Goal: Transaction & Acquisition: Purchase product/service

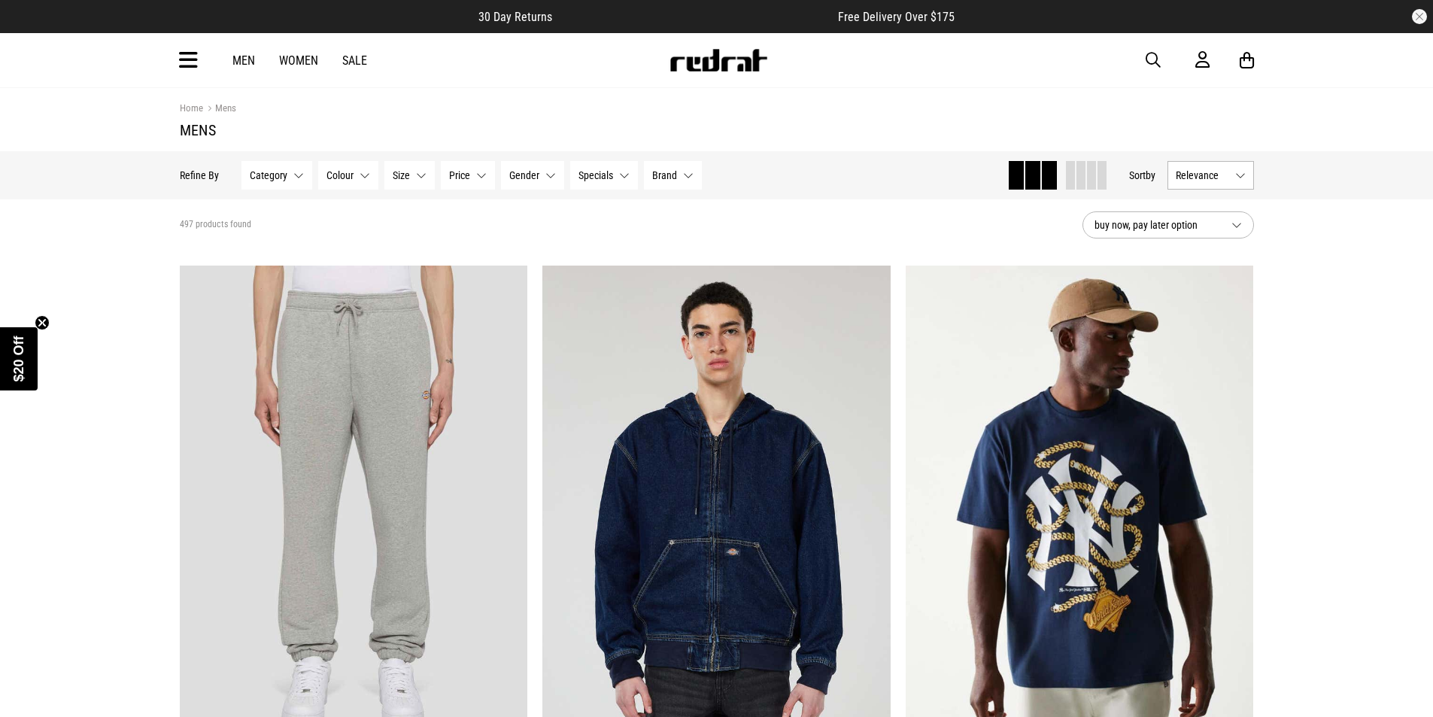
click at [293, 171] on button "Category None selected" at bounding box center [277, 175] width 71 height 29
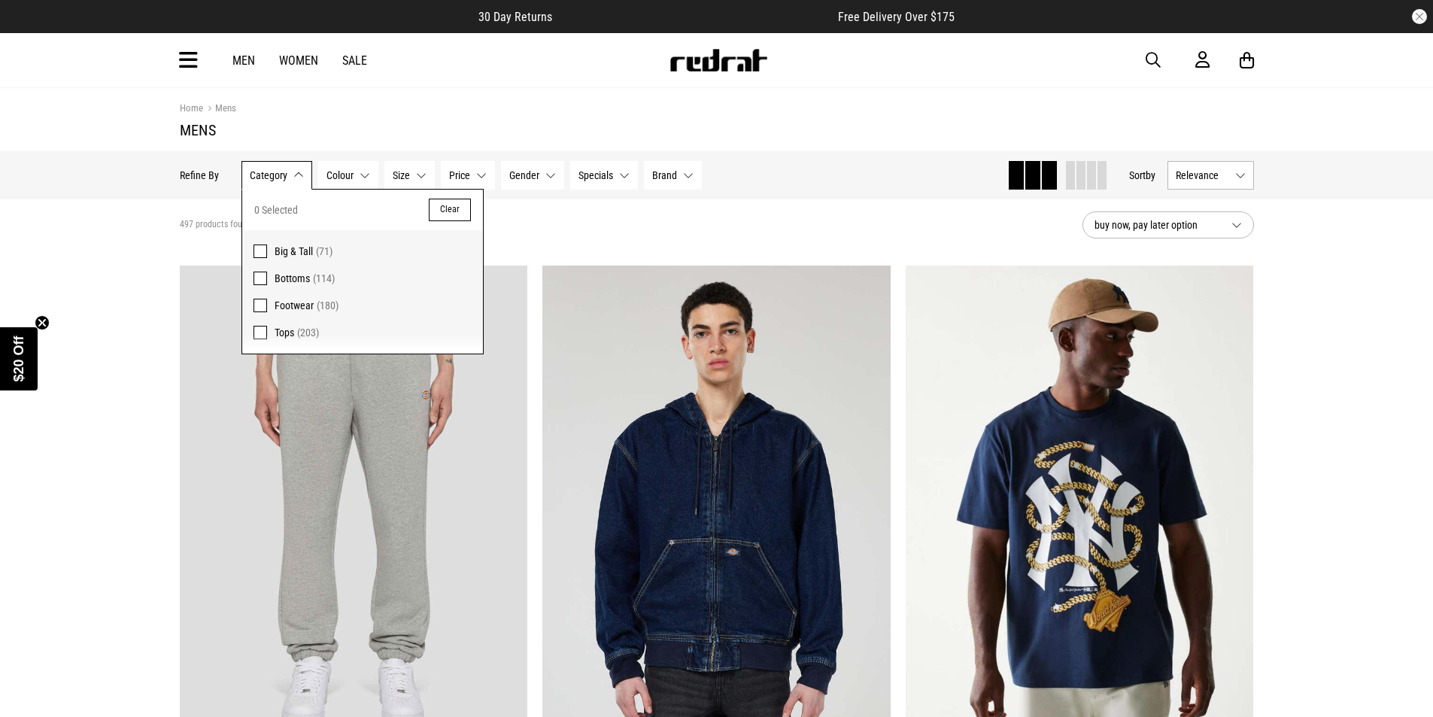
click at [289, 331] on span "Tops" at bounding box center [285, 333] width 20 height 12
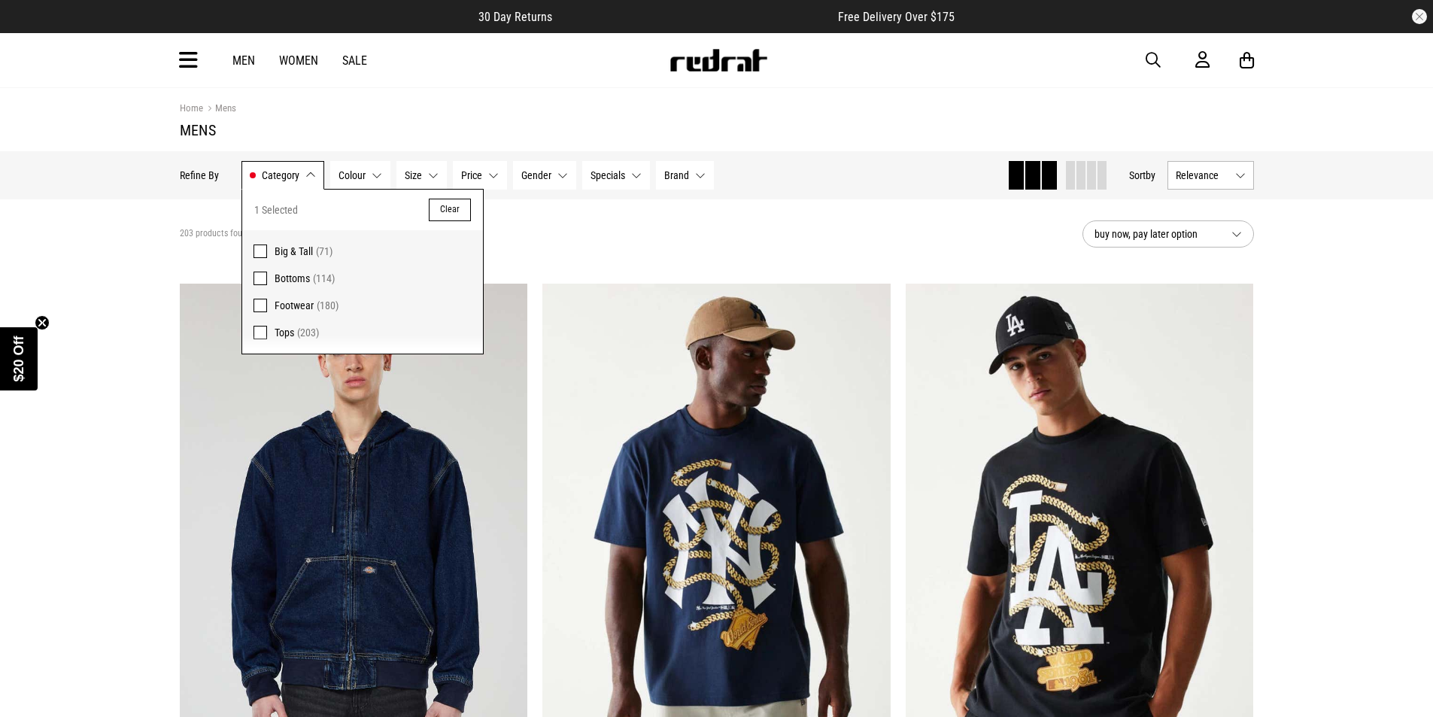
click at [593, 120] on section "Home Mens Mens" at bounding box center [717, 119] width 1074 height 63
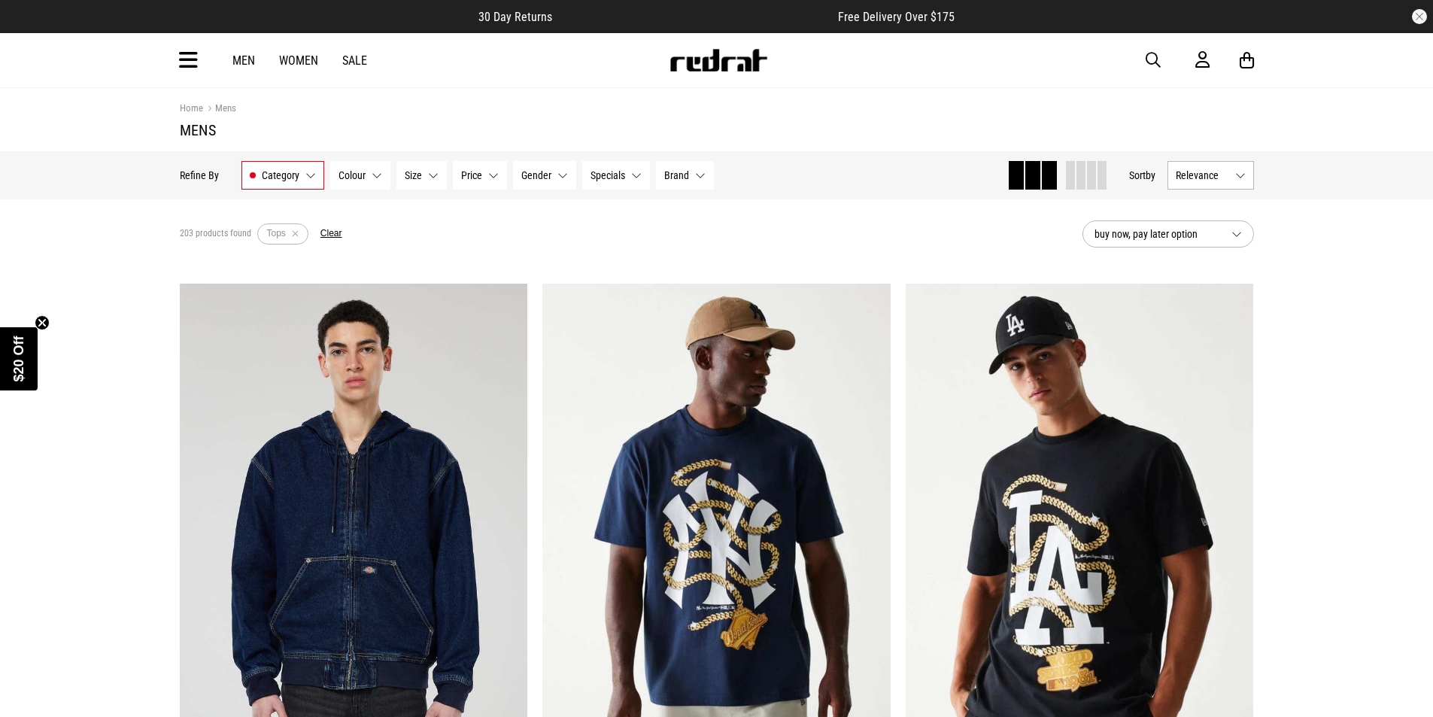
click at [1153, 56] on span "button" at bounding box center [1153, 60] width 15 height 18
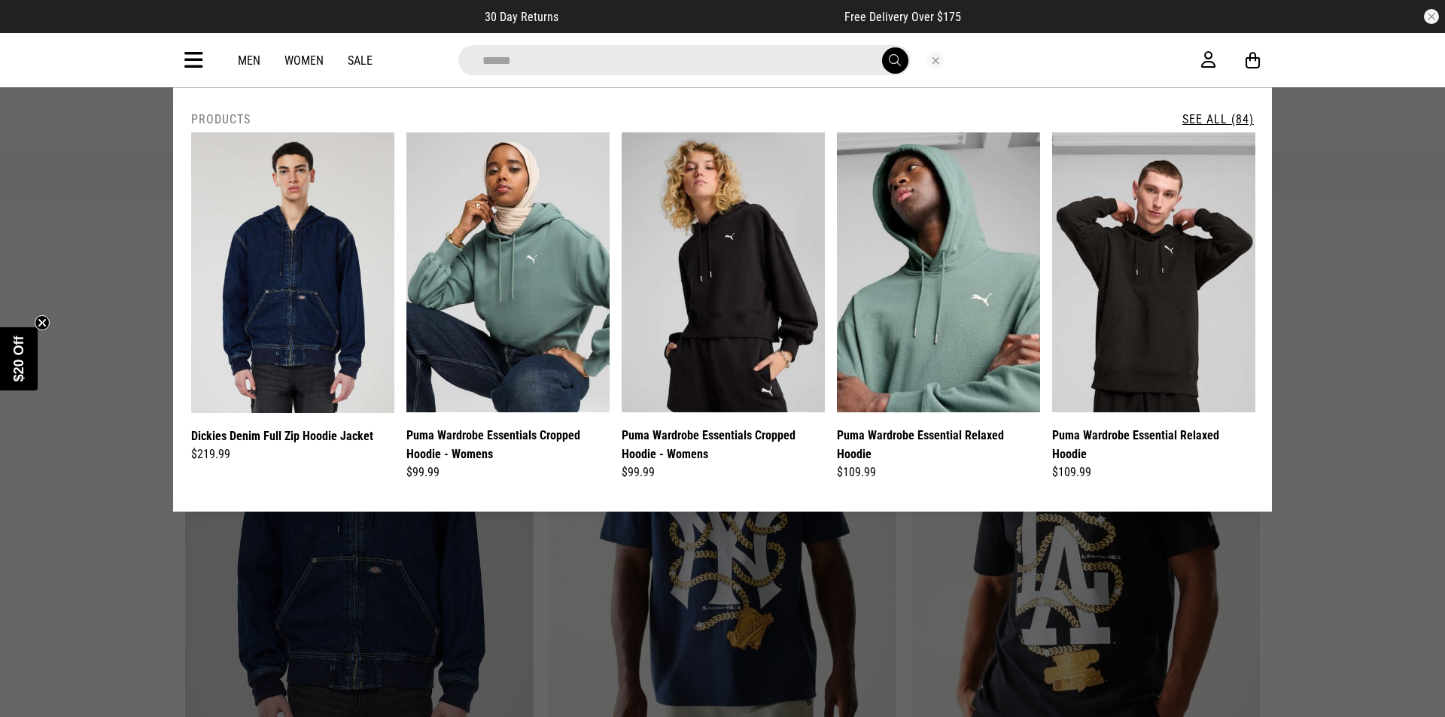
type input "******"
click at [882, 47] on button "submit" at bounding box center [895, 60] width 26 height 26
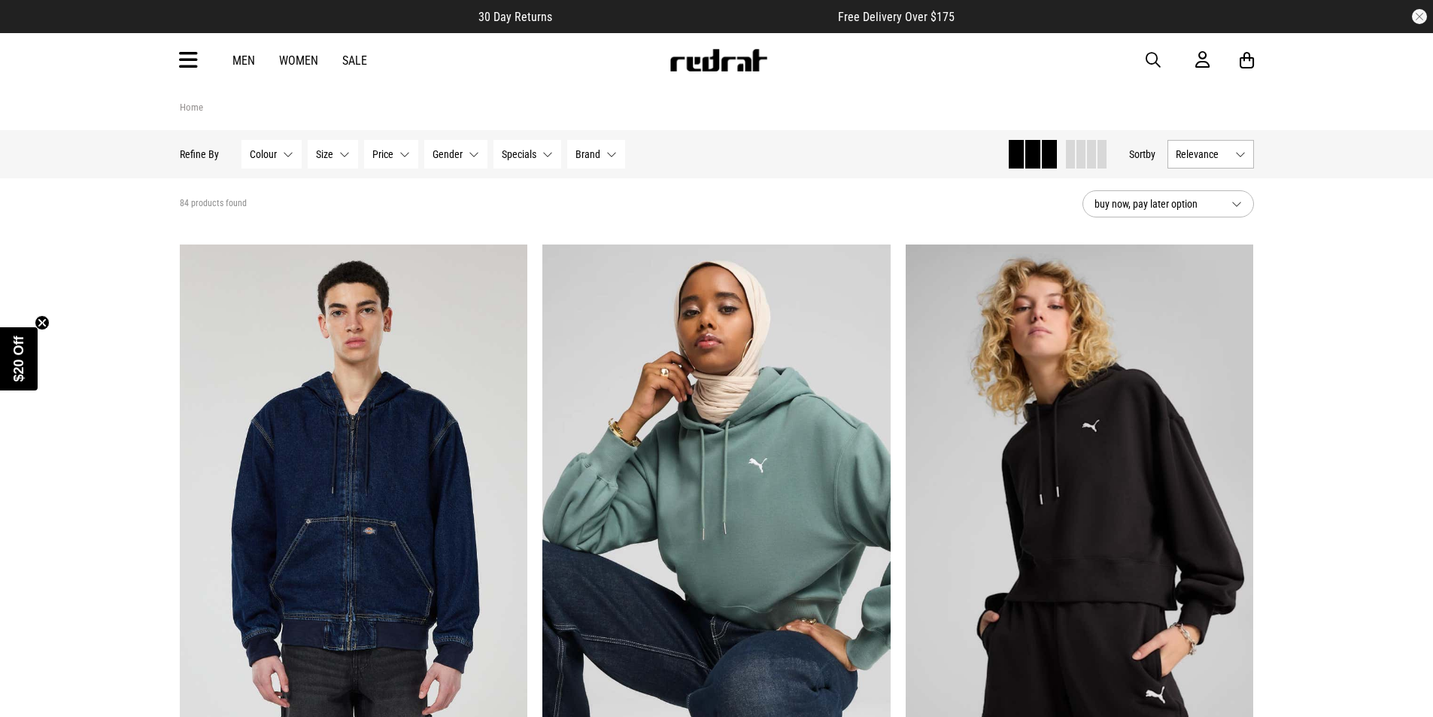
click at [460, 153] on span "Gender" at bounding box center [448, 154] width 30 height 12
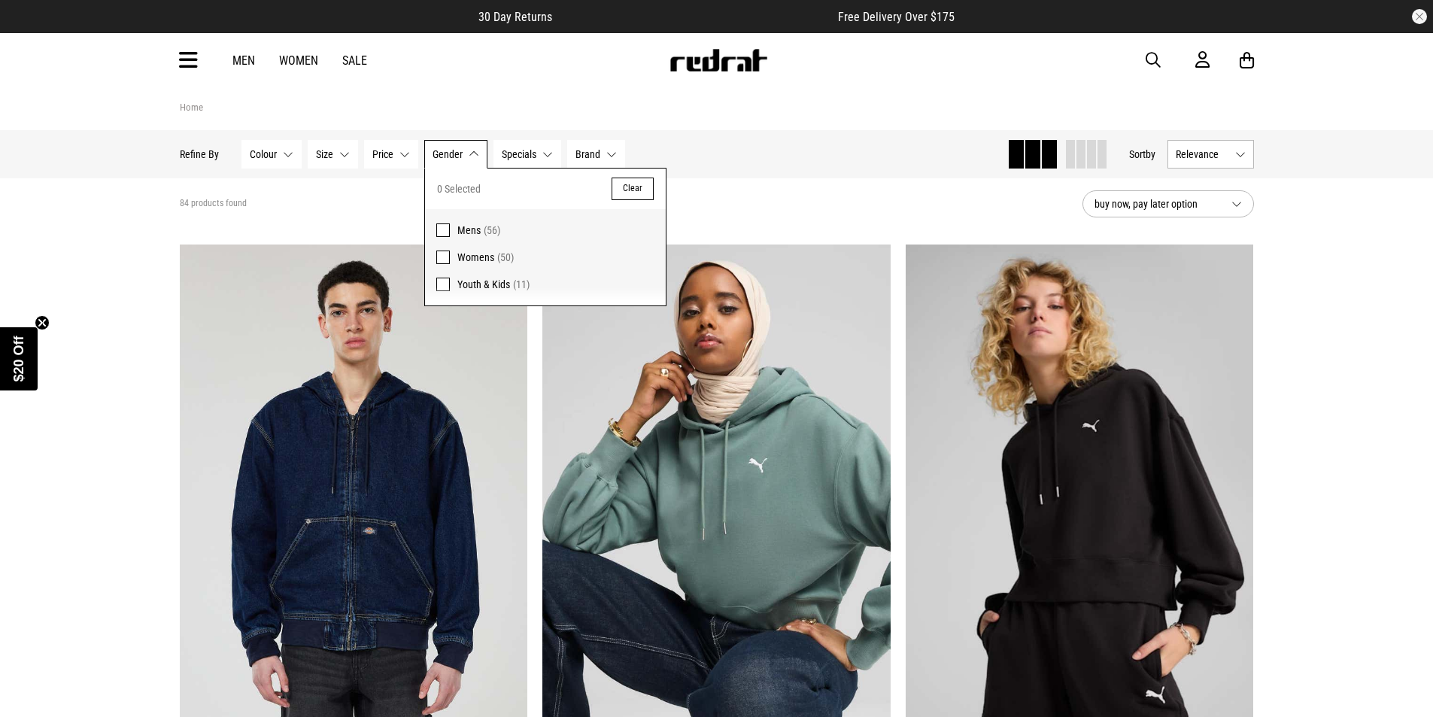
click at [445, 232] on span at bounding box center [443, 230] width 14 height 14
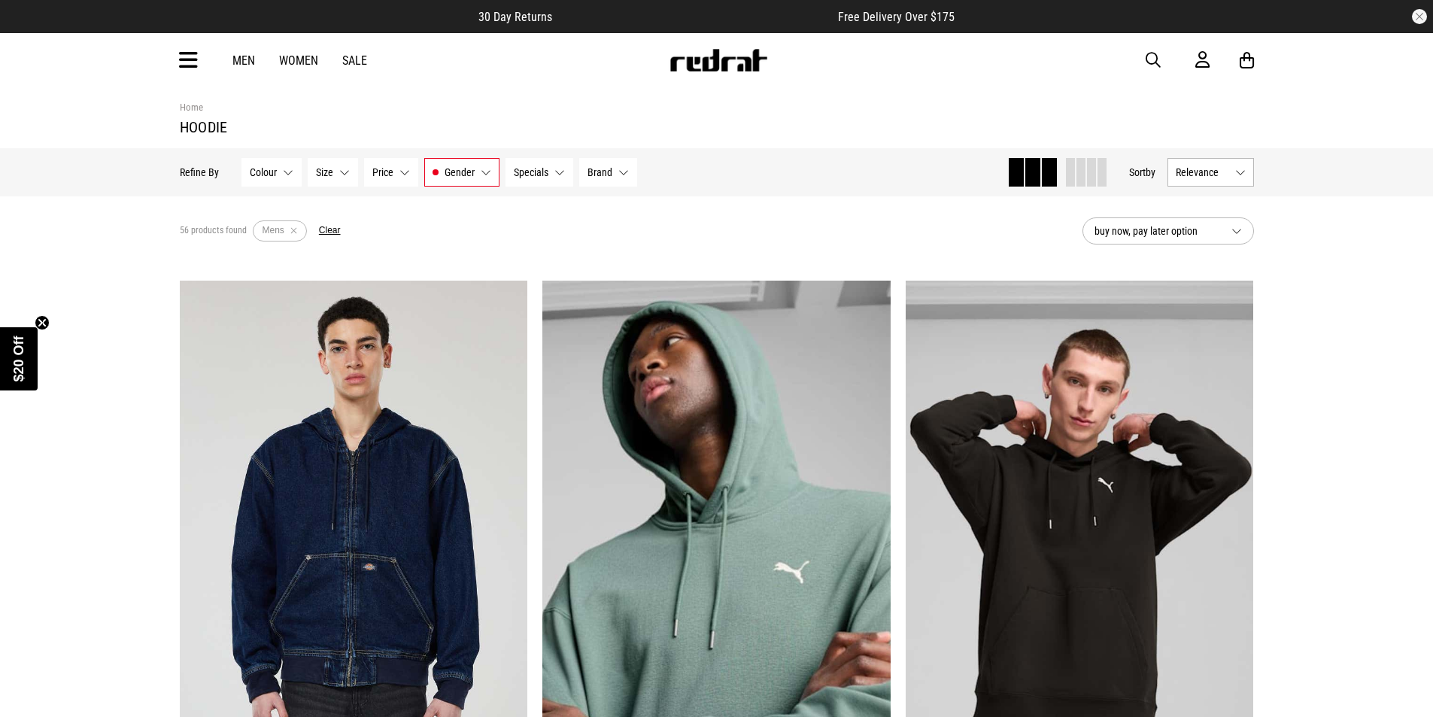
click at [1231, 166] on button "Relevance" at bounding box center [1211, 172] width 87 height 29
click at [1225, 263] on li "Price (Lowest)" at bounding box center [1210, 256] width 85 height 28
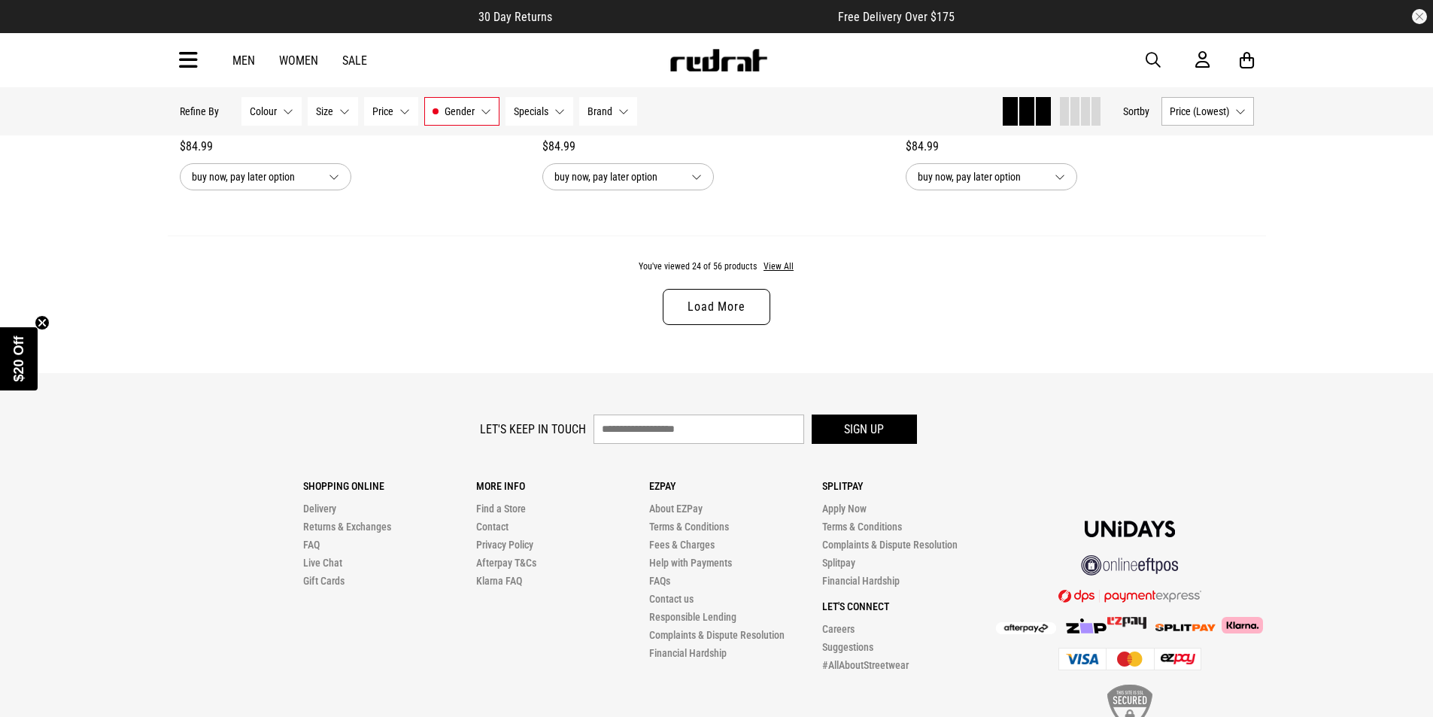
scroll to position [4936, 0]
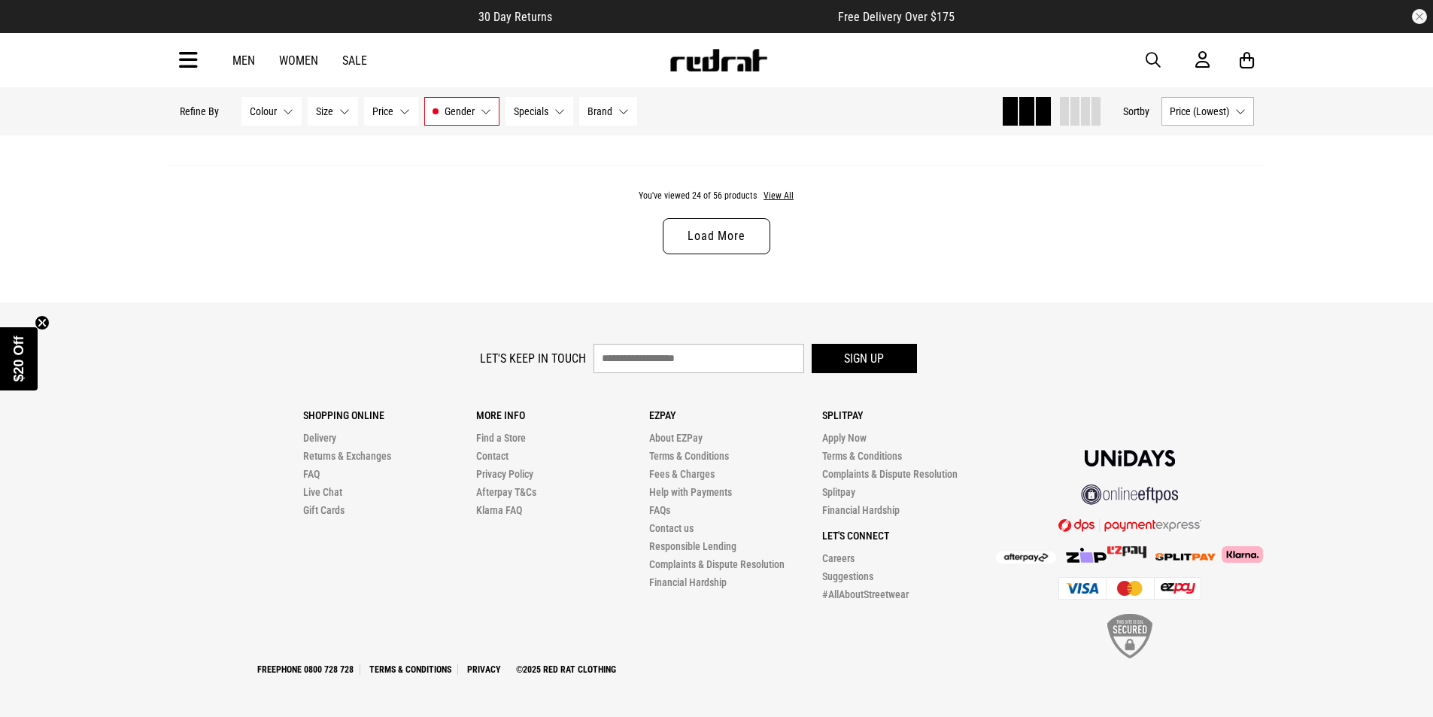
click at [739, 244] on link "Load More" at bounding box center [716, 236] width 107 height 36
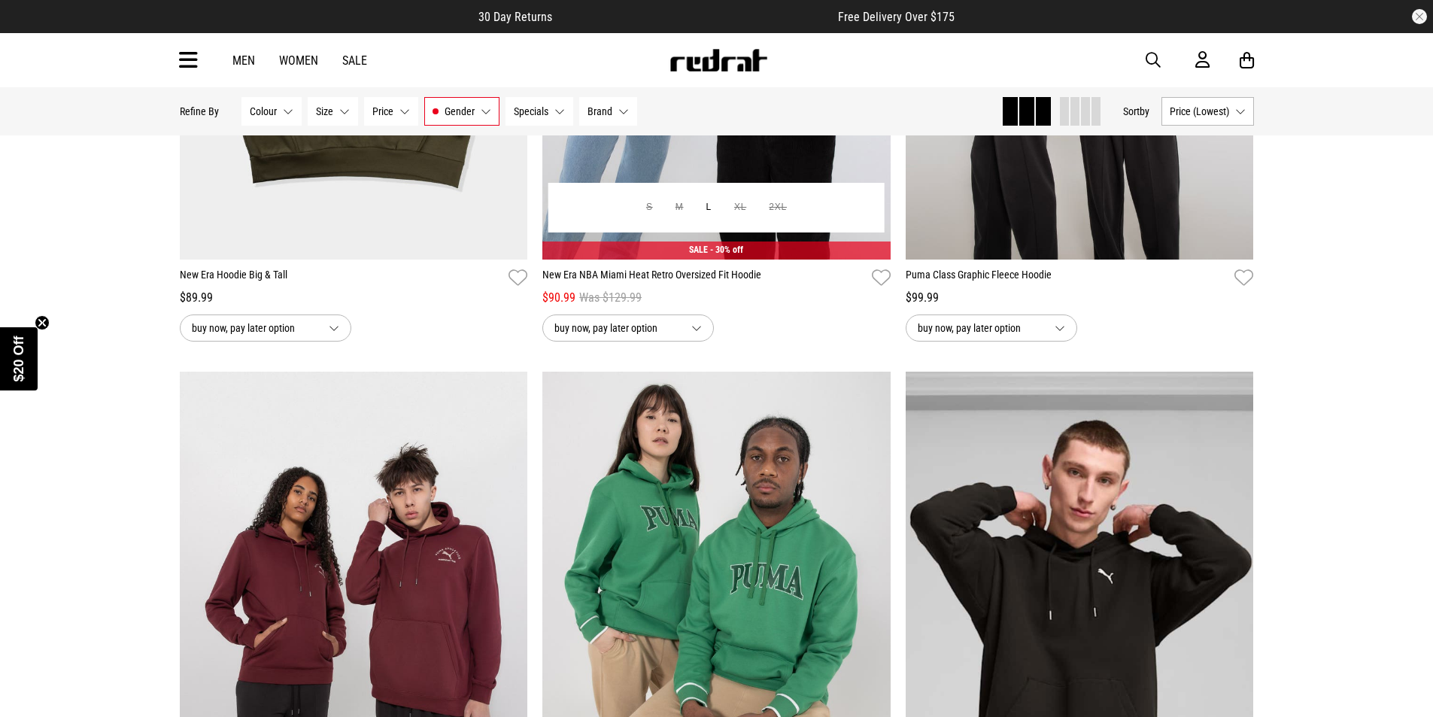
scroll to position [7042, 0]
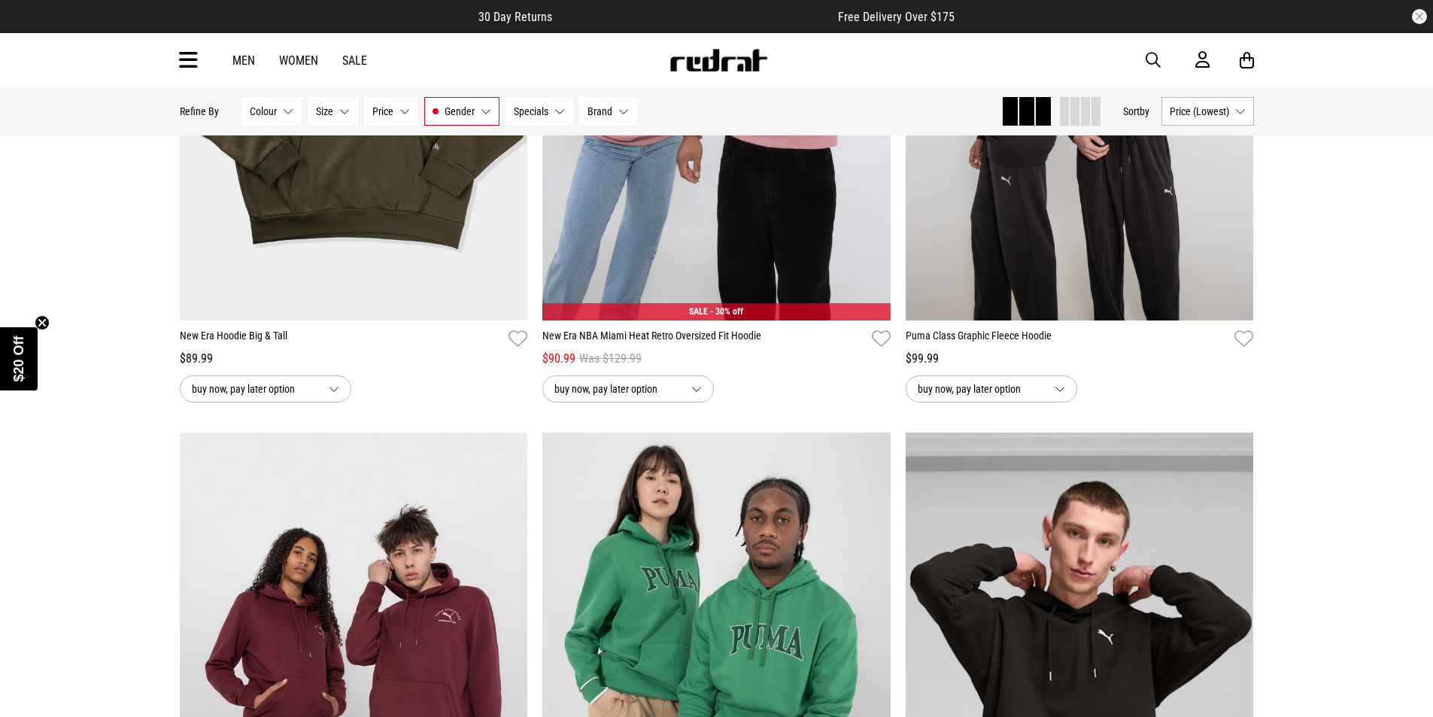
click at [337, 105] on button "Size None selected" at bounding box center [333, 111] width 50 height 29
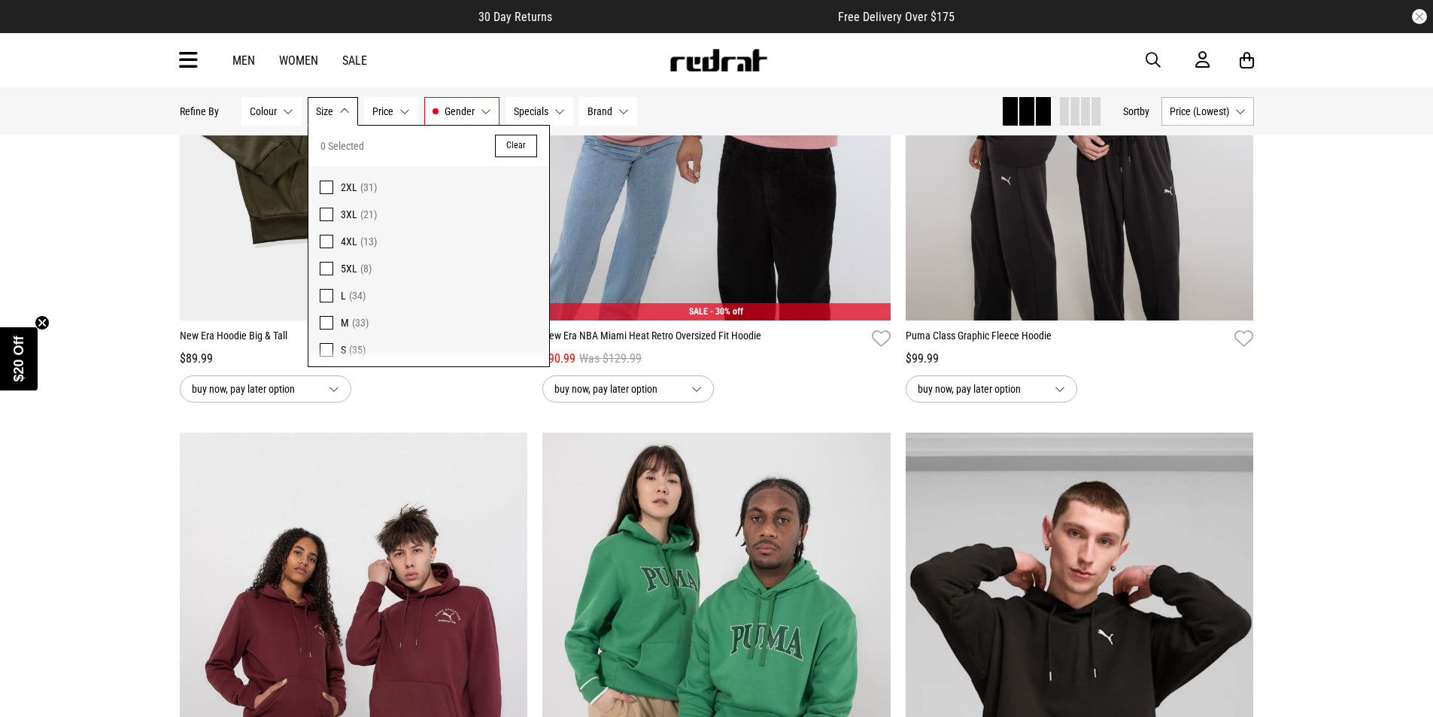
click at [320, 187] on span at bounding box center [327, 188] width 14 height 14
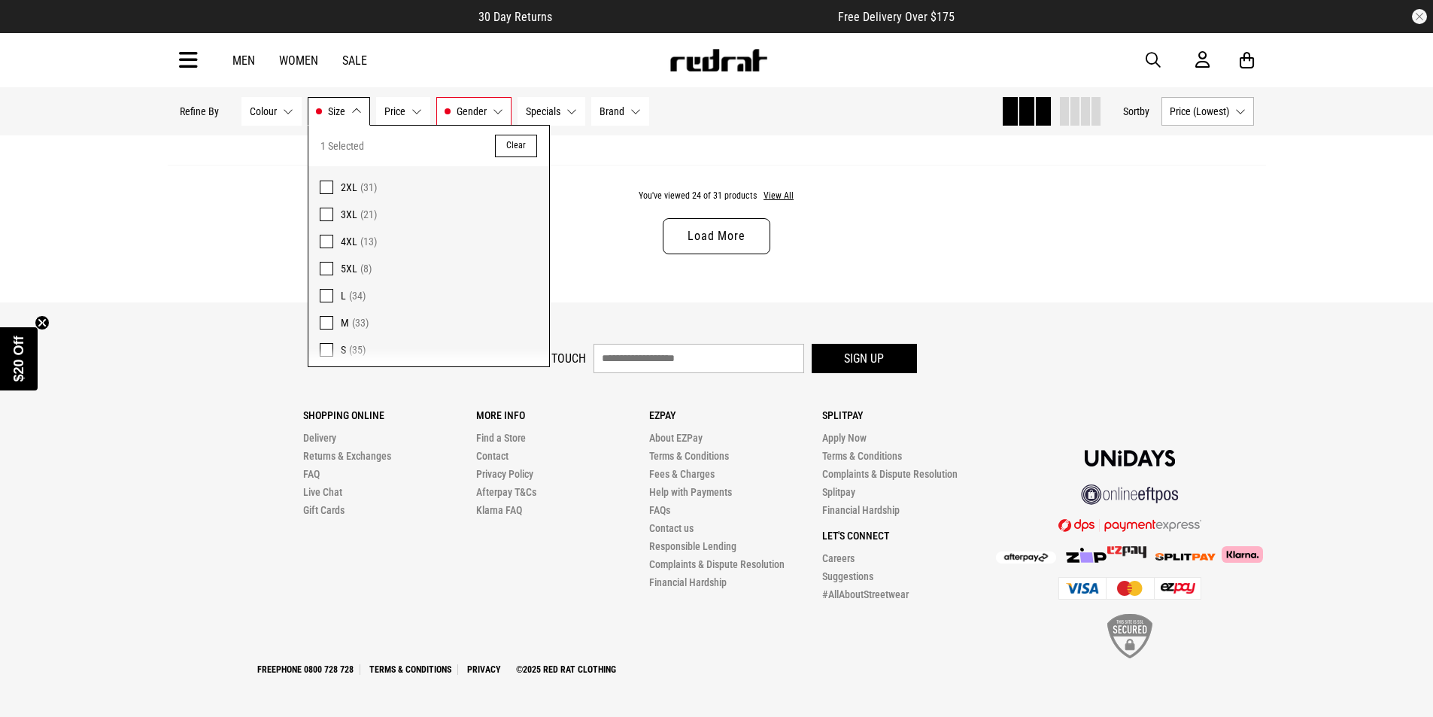
click at [327, 210] on span at bounding box center [327, 215] width 14 height 14
click at [565, 220] on div "You've viewed 24 of 45 products View All Load More" at bounding box center [717, 234] width 1099 height 138
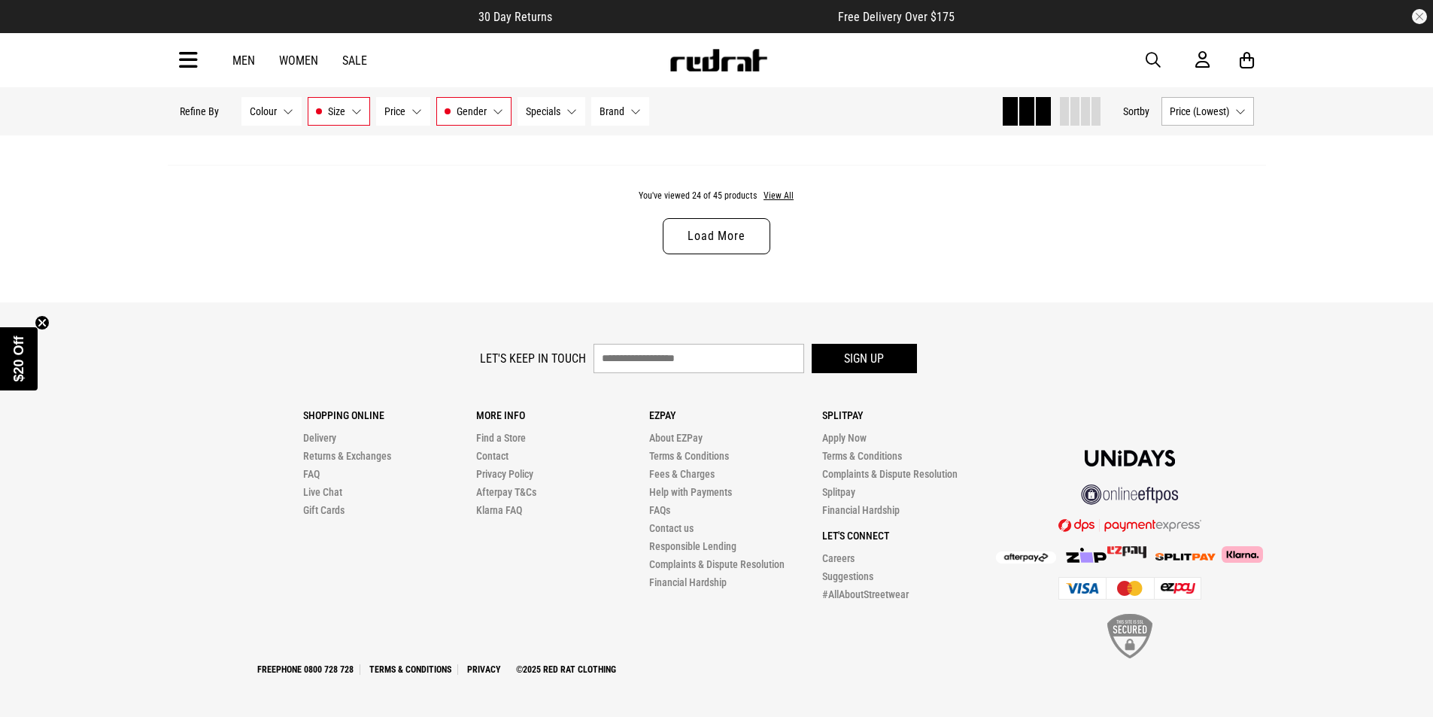
click at [693, 233] on link "Load More" at bounding box center [716, 236] width 107 height 36
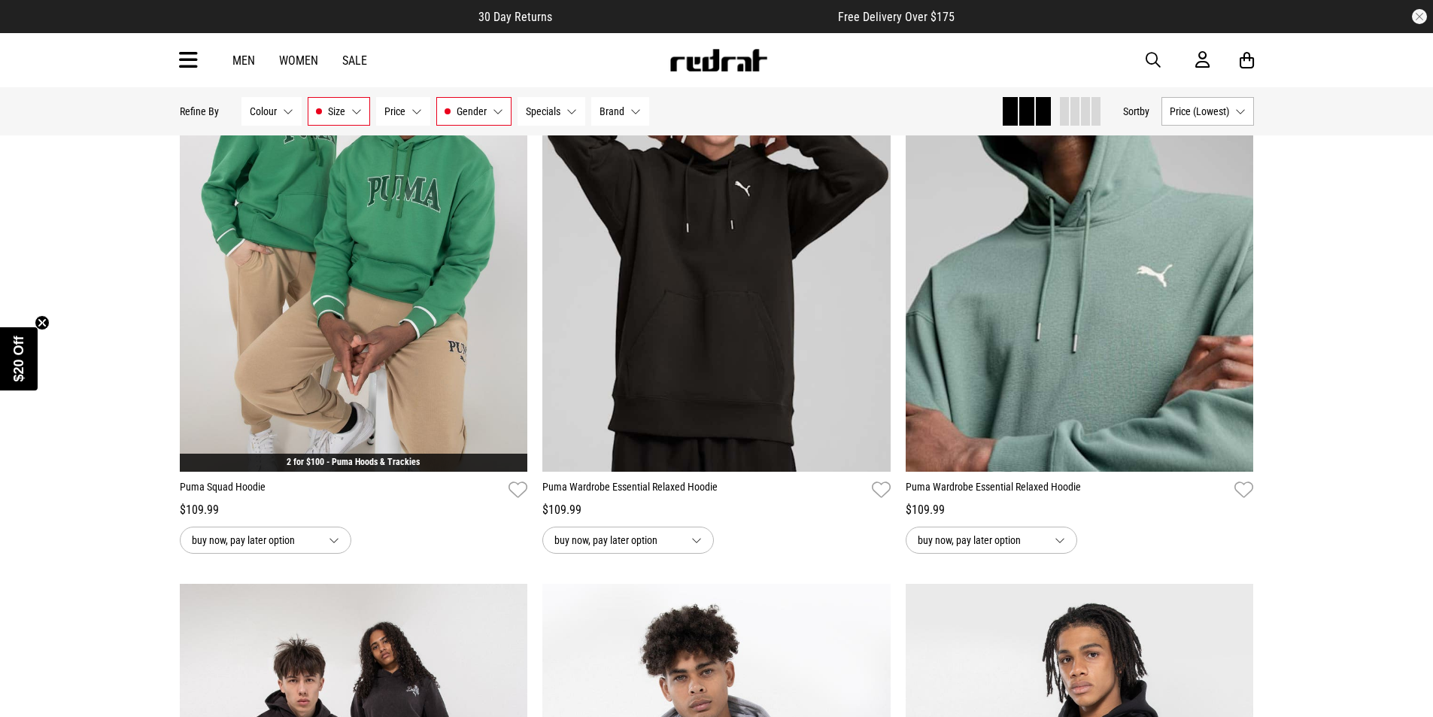
scroll to position [6741, 0]
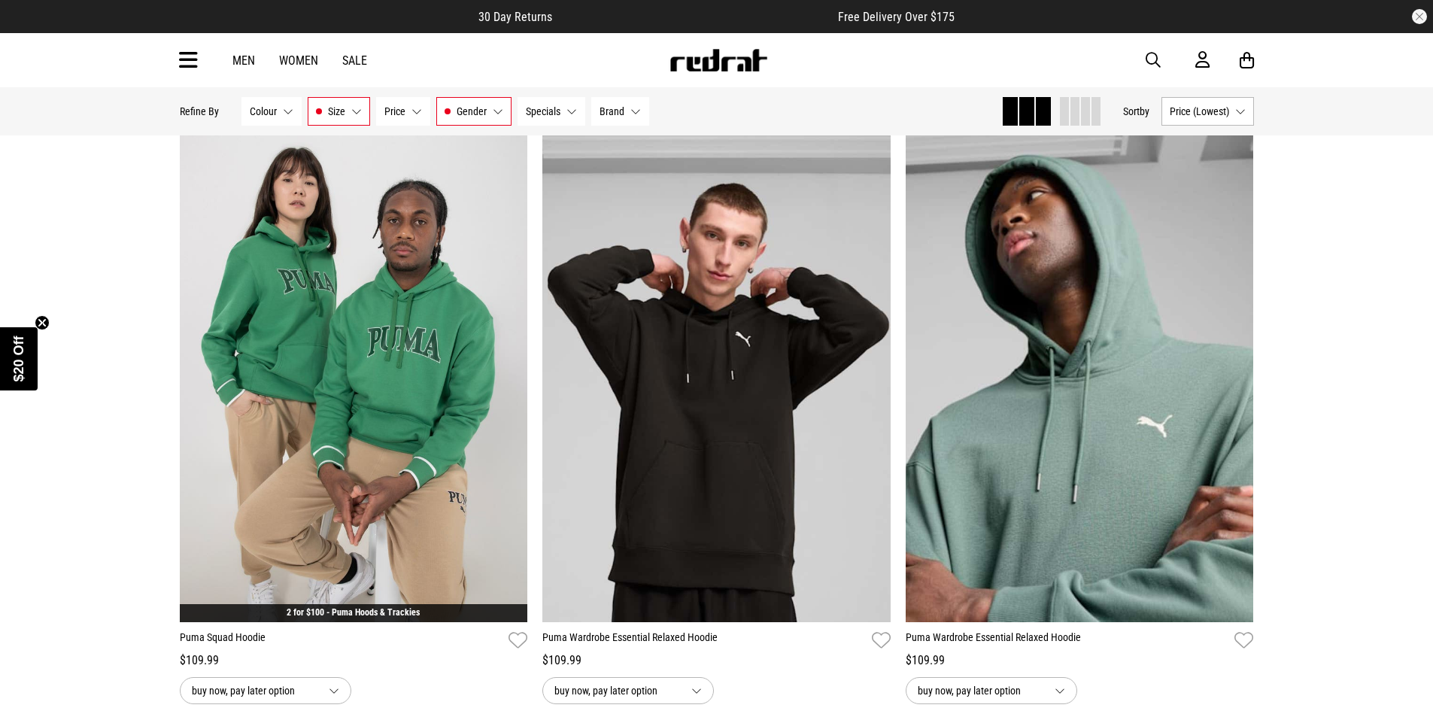
click at [346, 113] on button "Size 2XL, 3XL" at bounding box center [339, 111] width 62 height 29
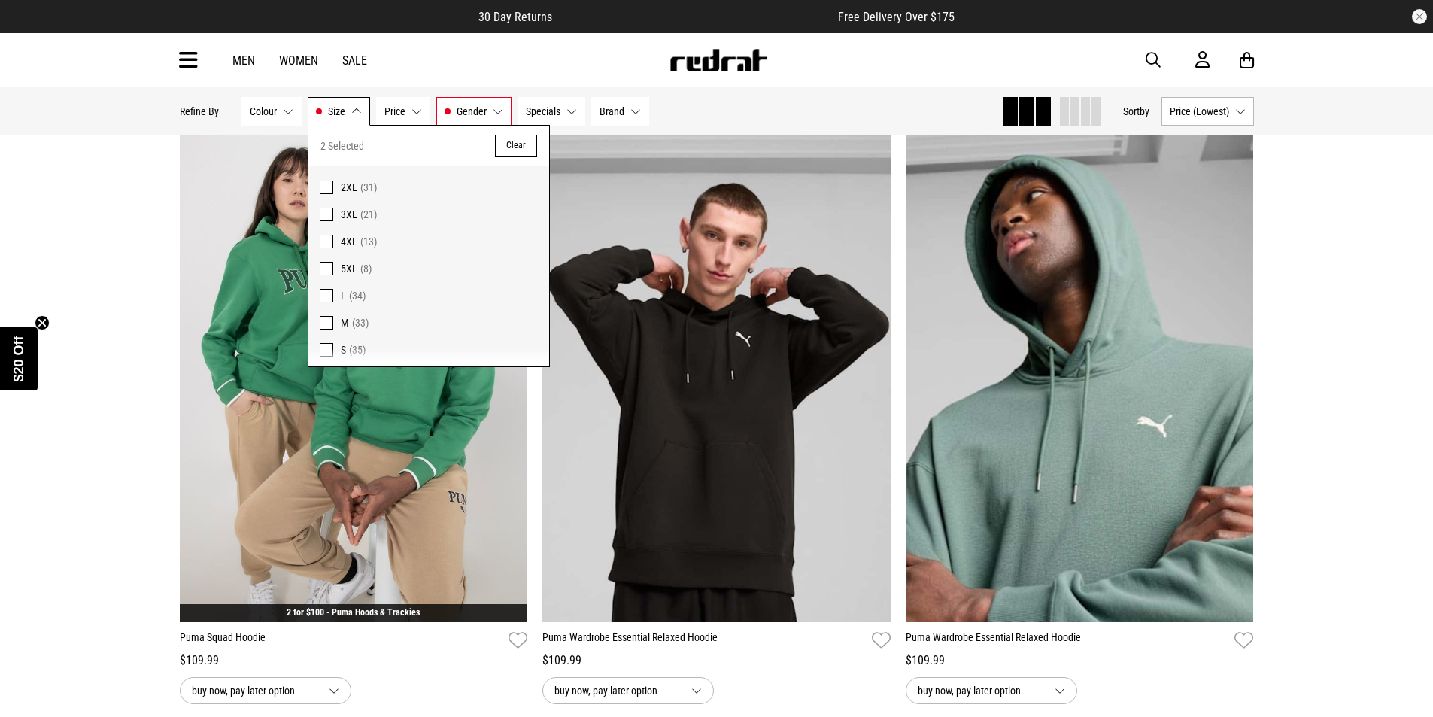
click at [509, 148] on button "Clear" at bounding box center [516, 146] width 42 height 23
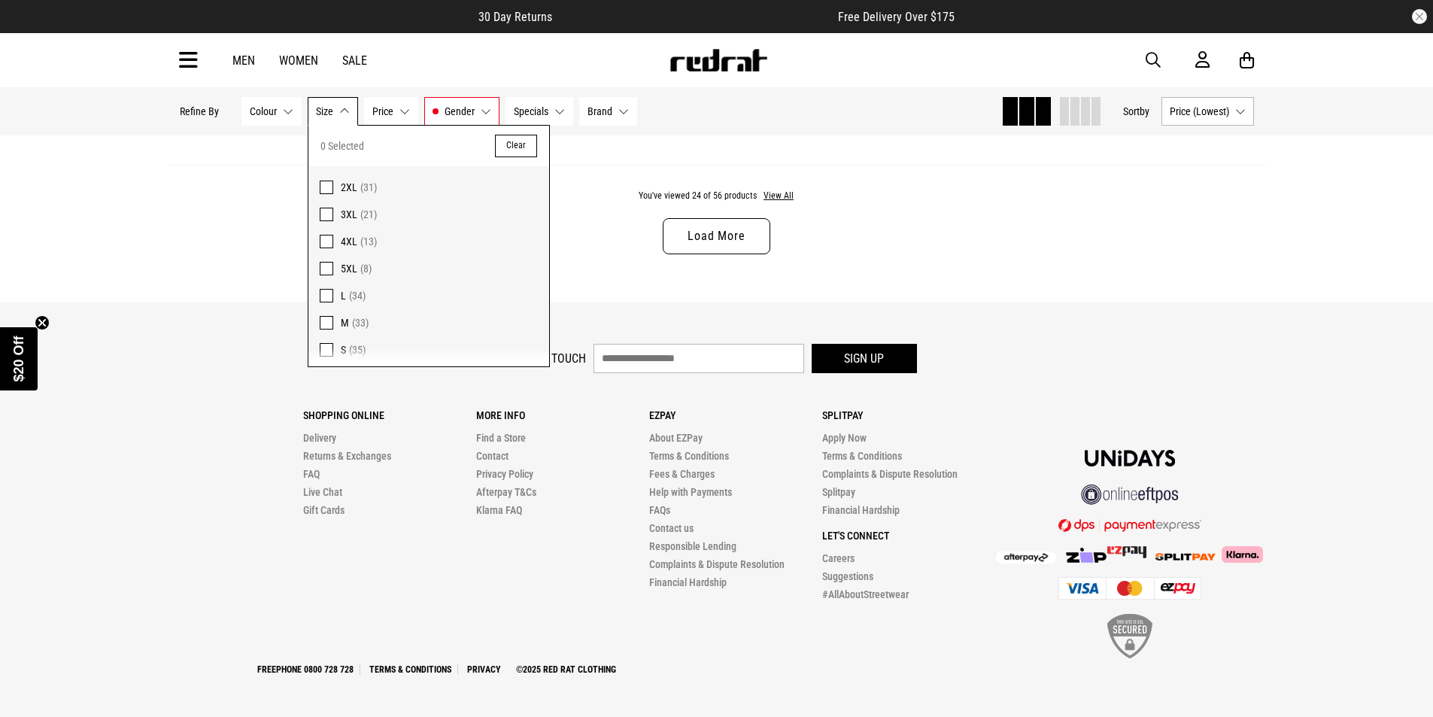
scroll to position [4935, 0]
click at [711, 228] on link "Load More" at bounding box center [716, 236] width 107 height 36
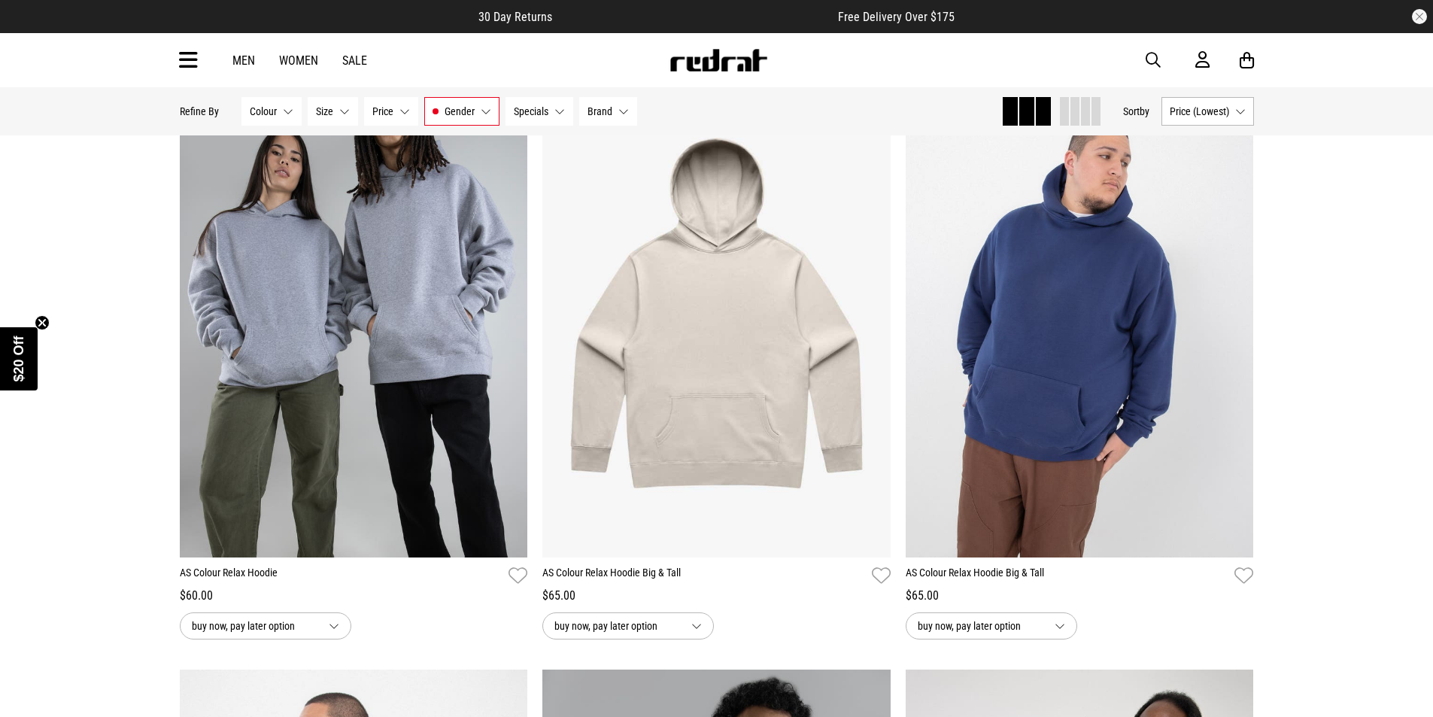
scroll to position [2603, 0]
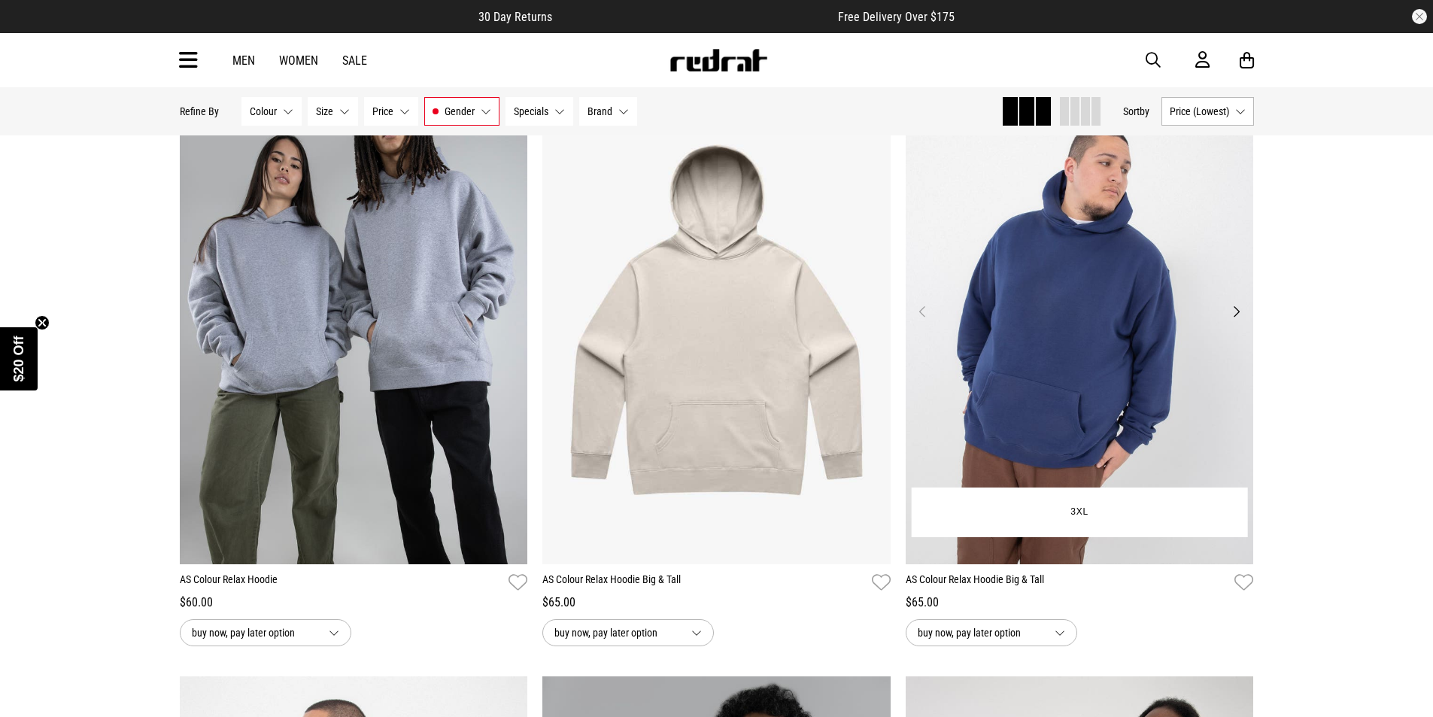
click at [1092, 336] on img at bounding box center [1080, 321] width 348 height 488
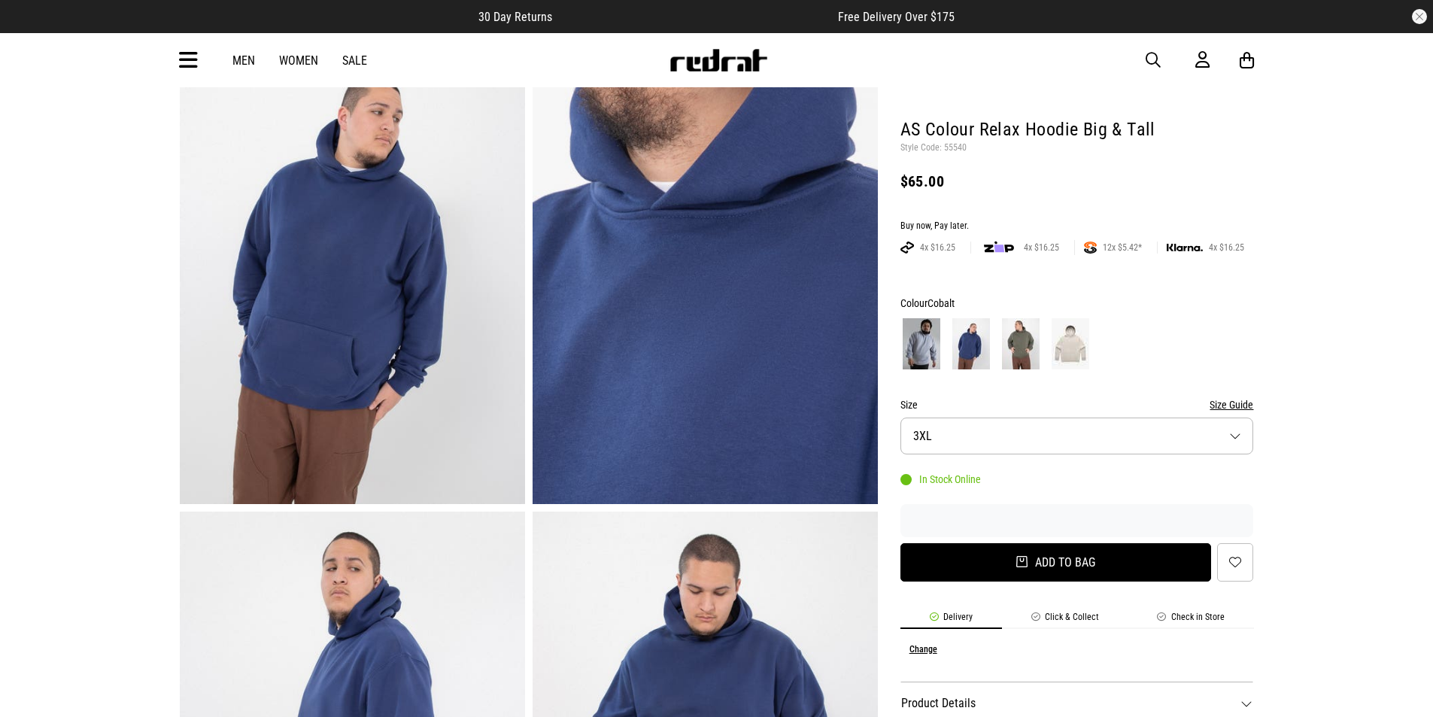
scroll to position [301, 0]
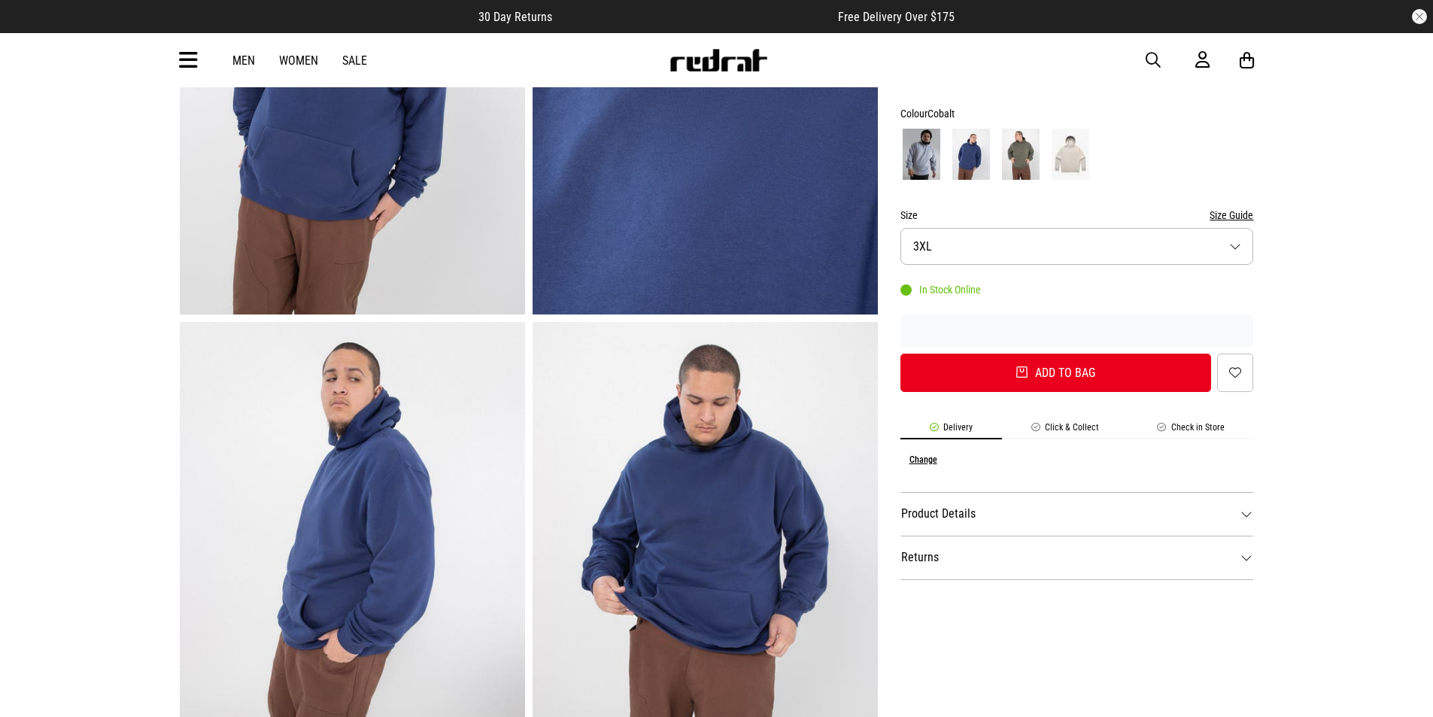
click at [1180, 423] on li "Check in Store" at bounding box center [1192, 430] width 126 height 17
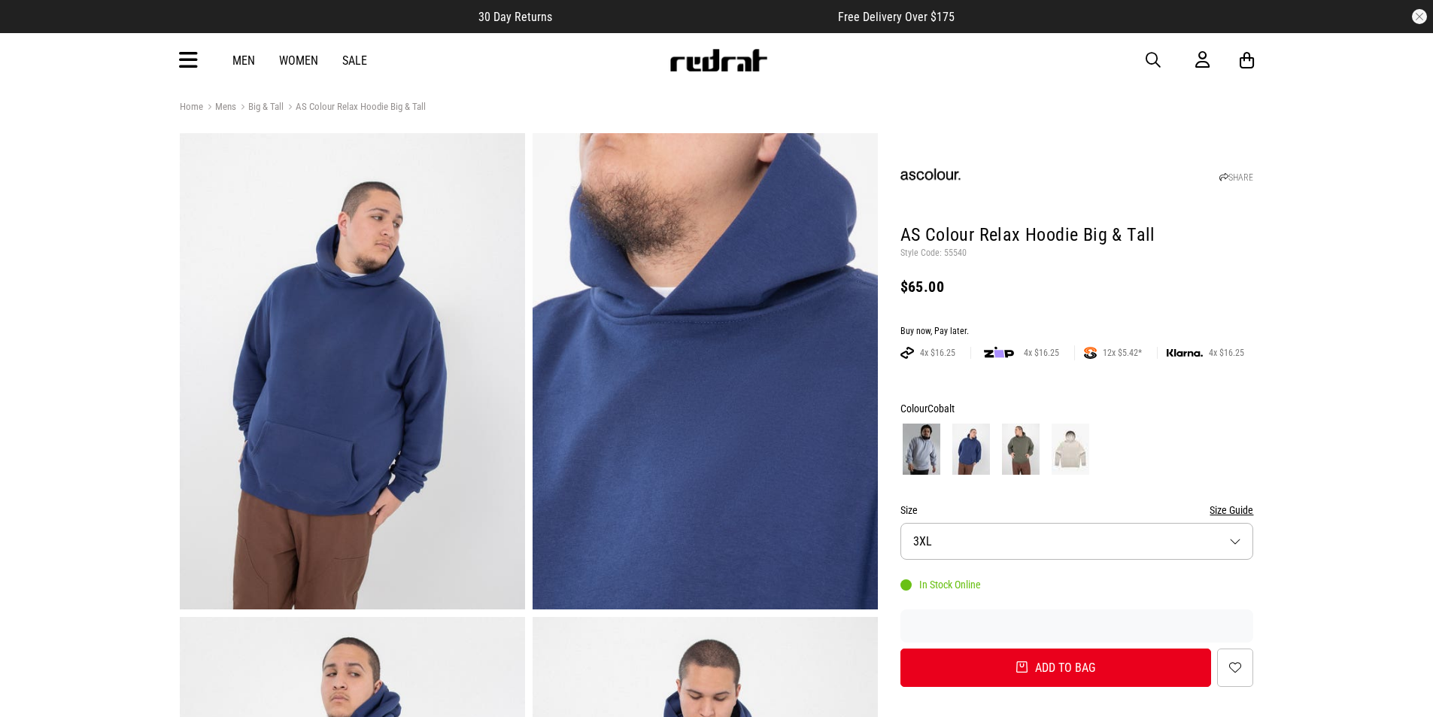
scroll to position [0, 0]
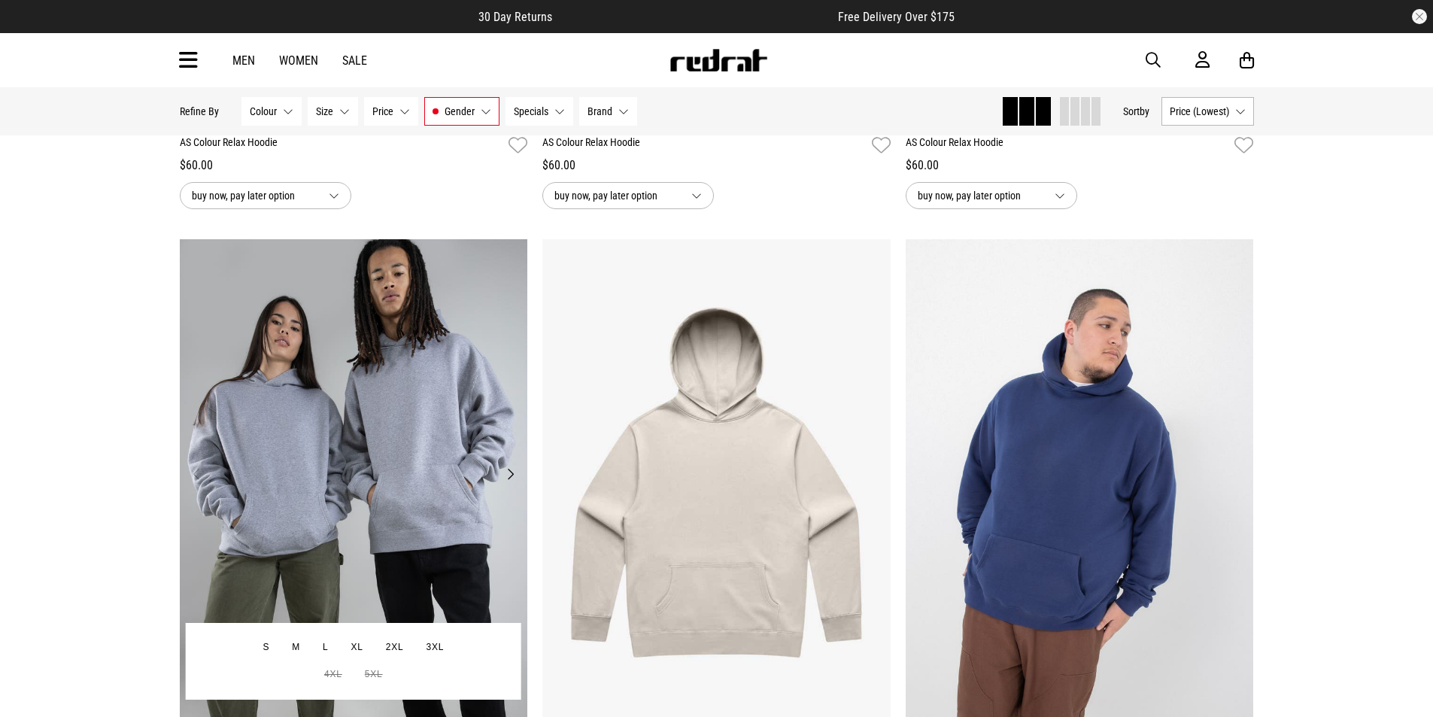
scroll to position [2569, 0]
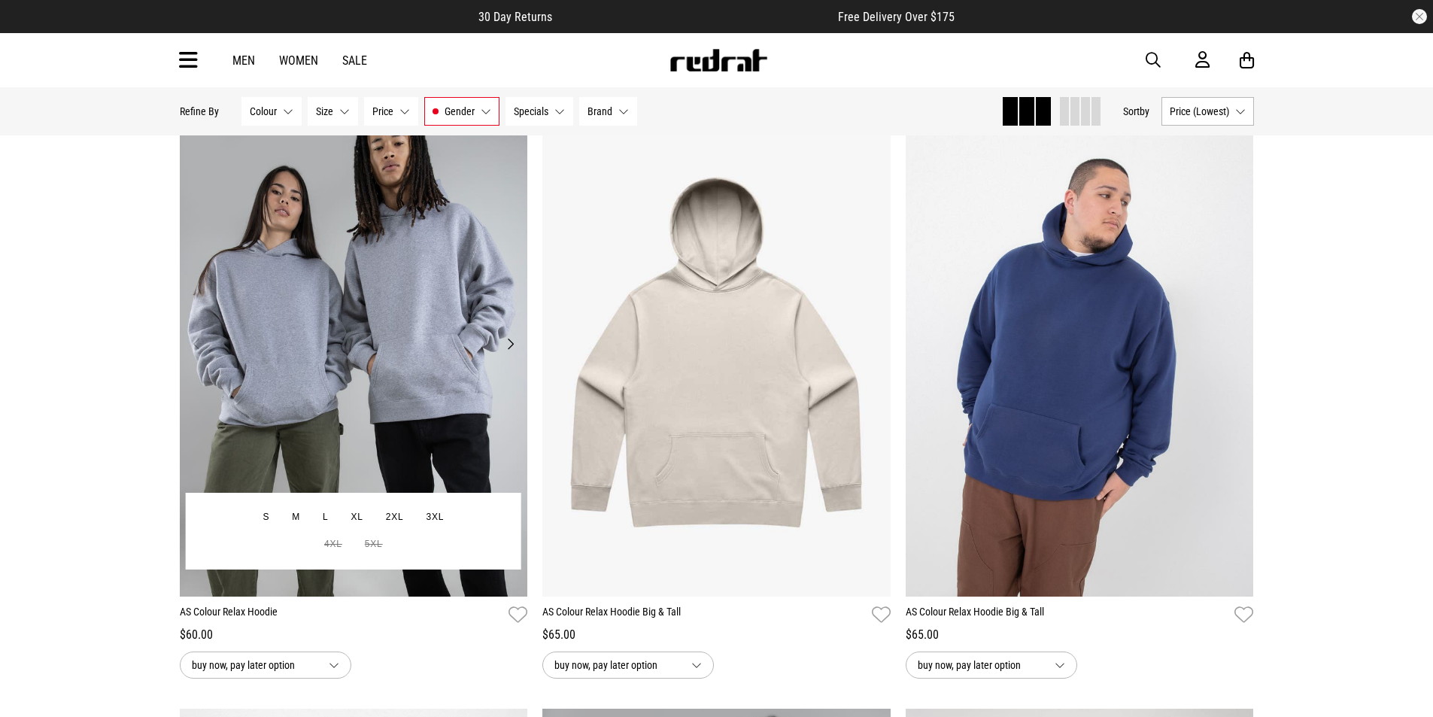
click at [357, 287] on img at bounding box center [354, 353] width 348 height 488
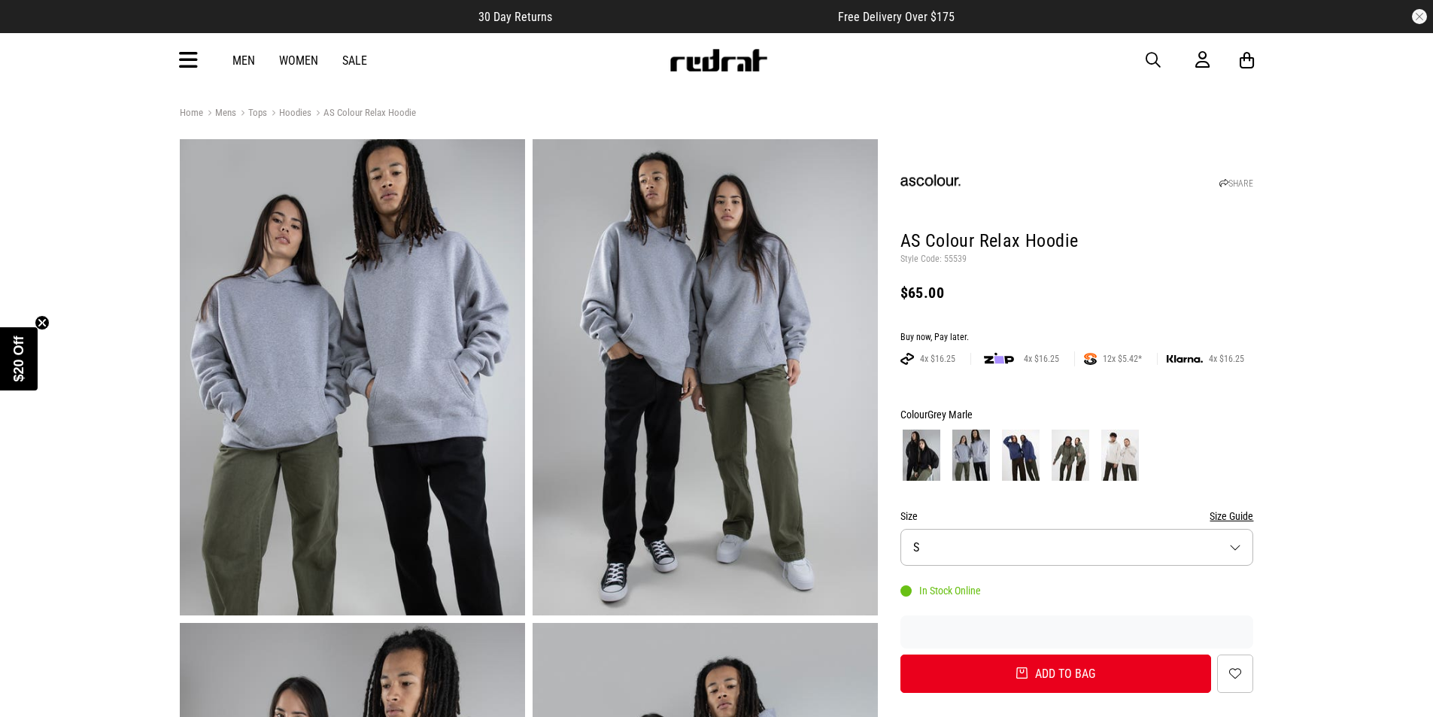
click at [1023, 445] on img at bounding box center [1021, 455] width 38 height 51
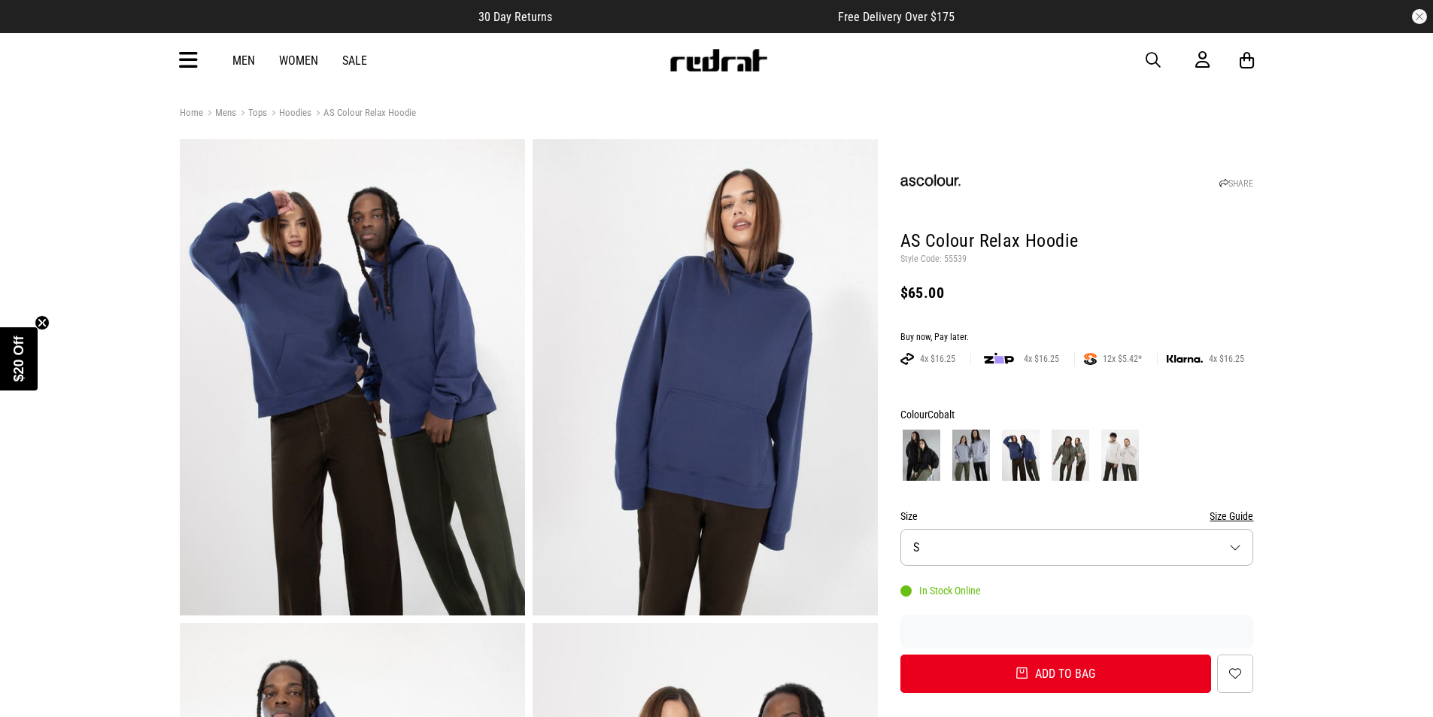
click at [1073, 447] on img at bounding box center [1071, 455] width 38 height 51
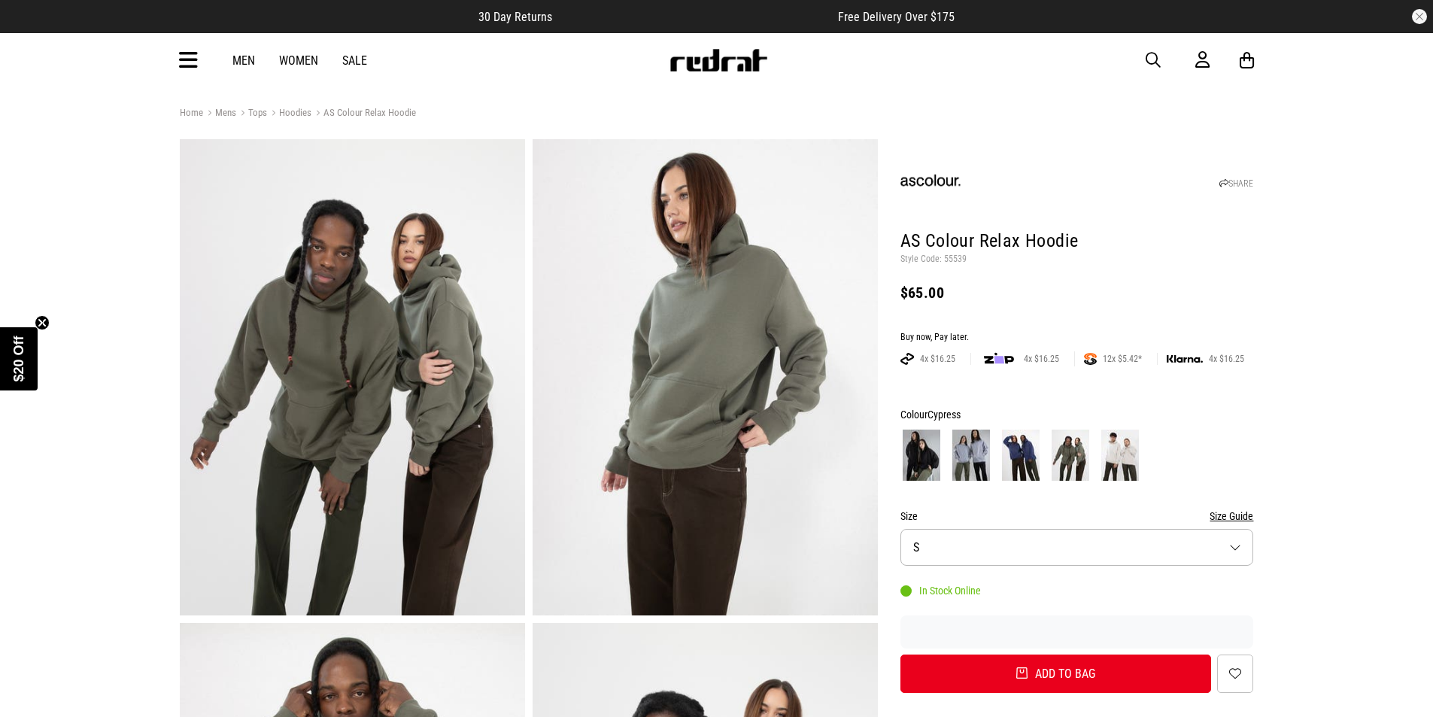
click at [1121, 451] on img at bounding box center [1121, 455] width 38 height 51
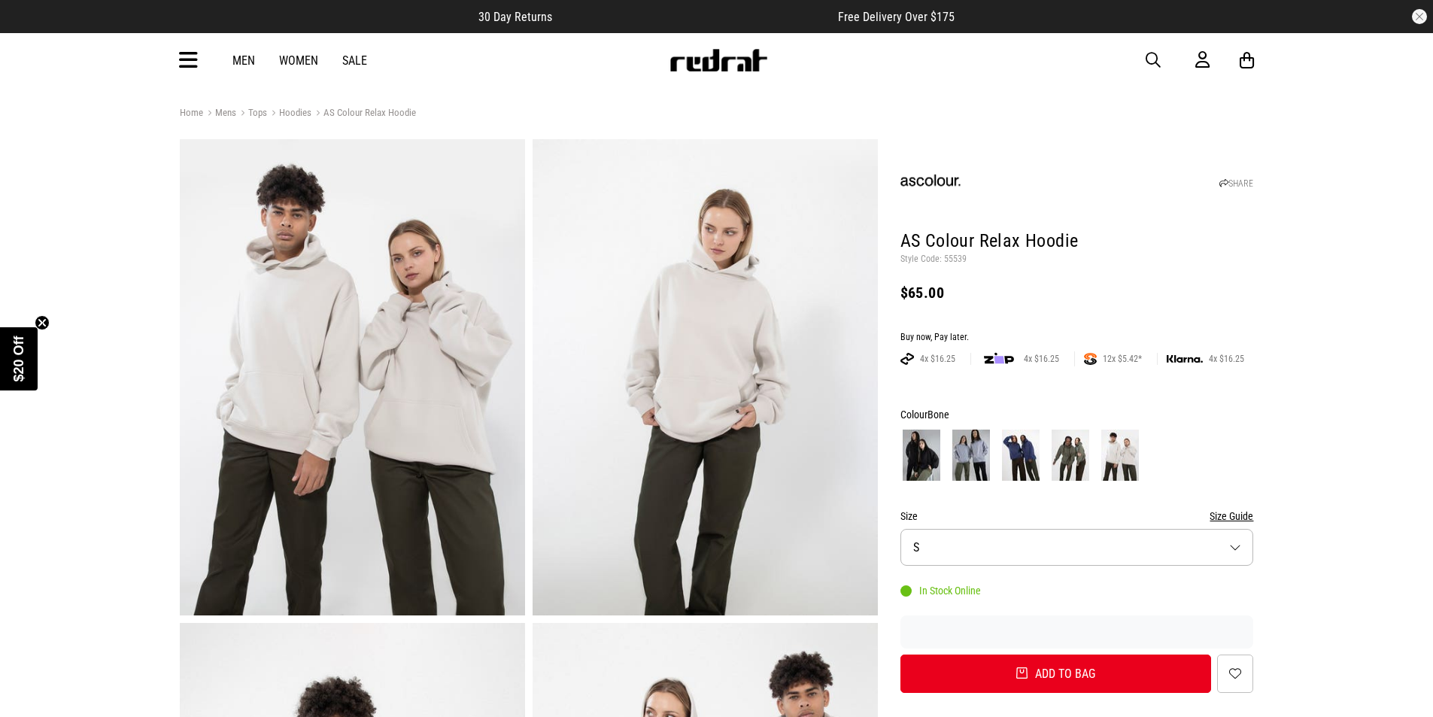
click at [913, 473] on img at bounding box center [922, 455] width 38 height 51
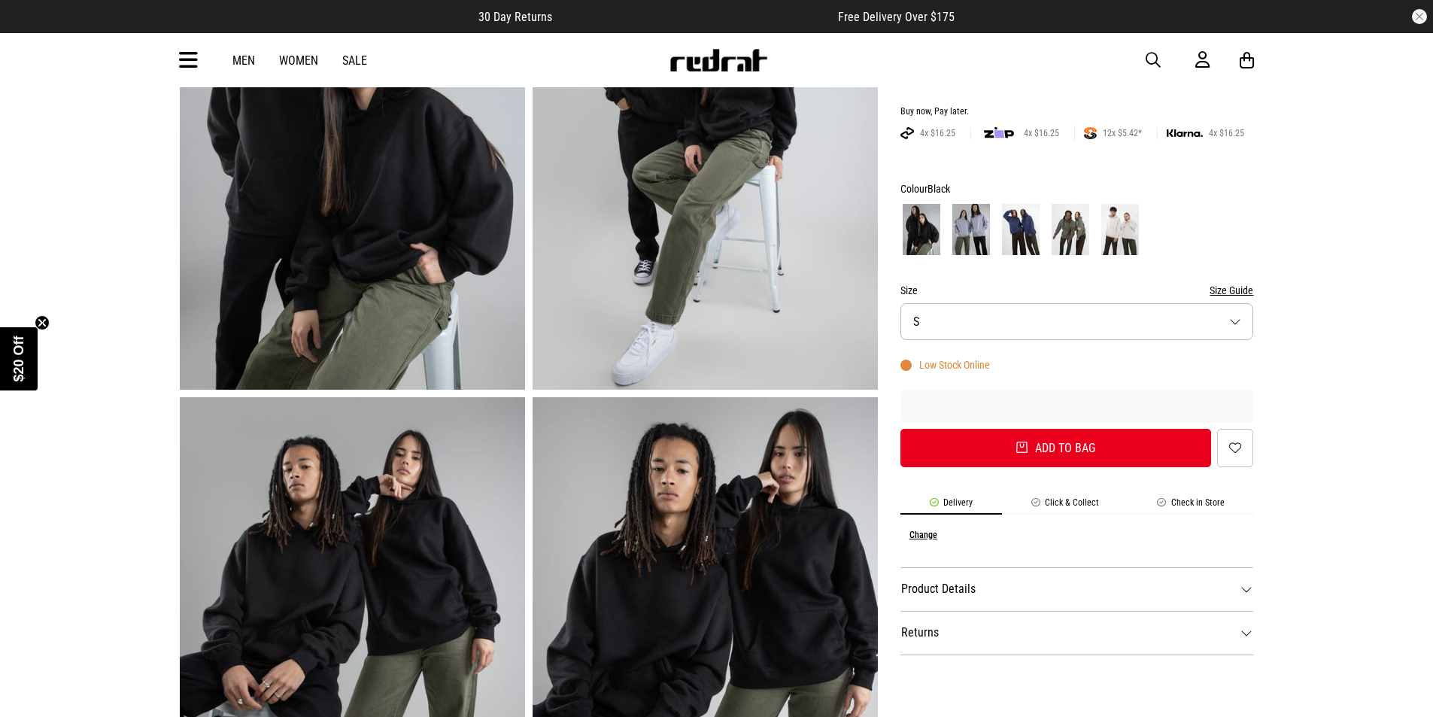
scroll to position [301, 0]
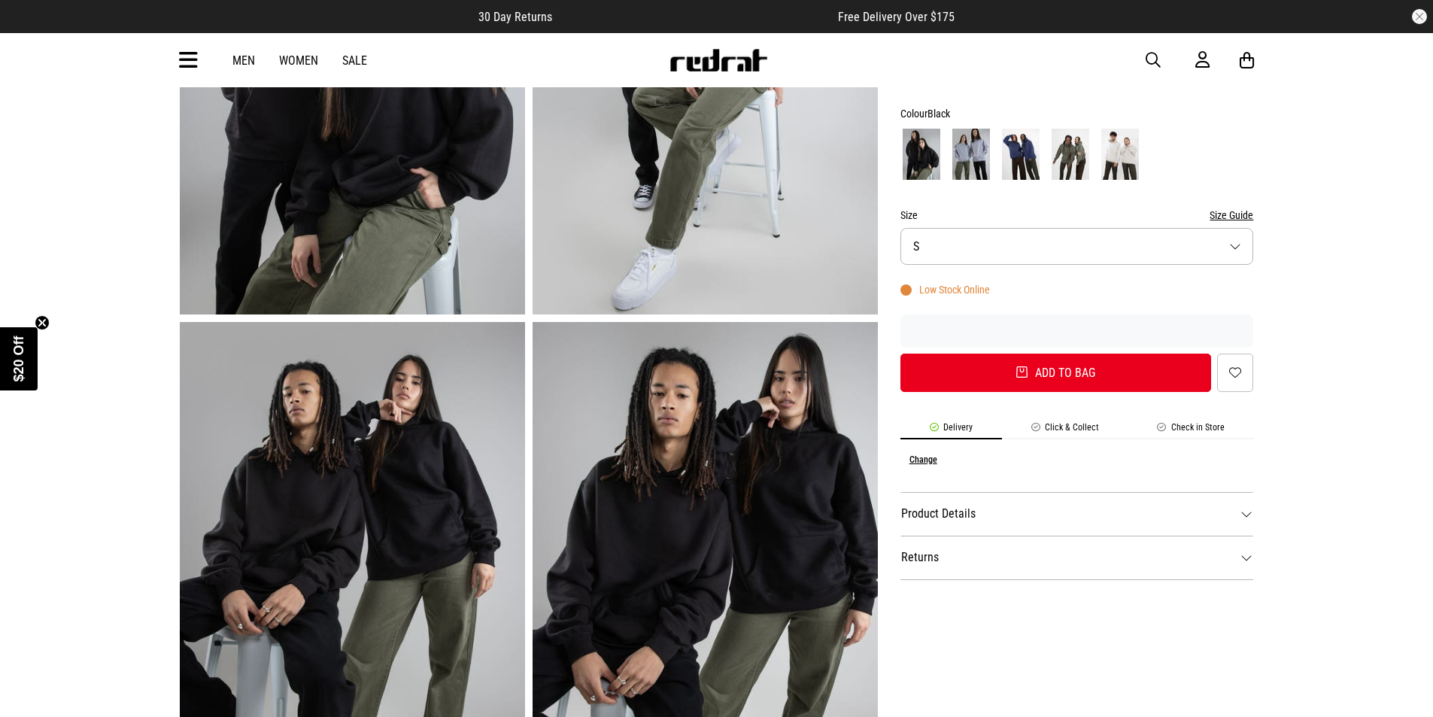
click at [1187, 426] on li "Check in Store" at bounding box center [1192, 430] width 126 height 17
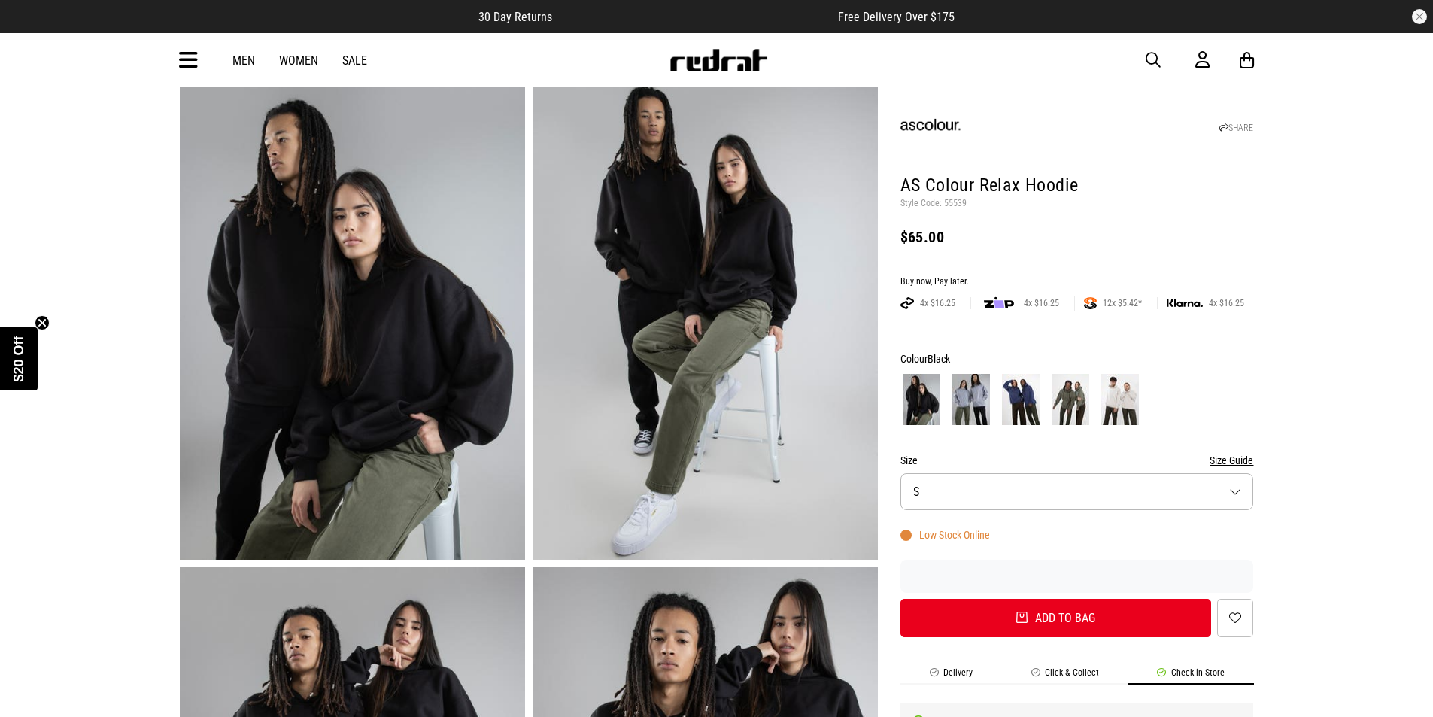
scroll to position [0, 0]
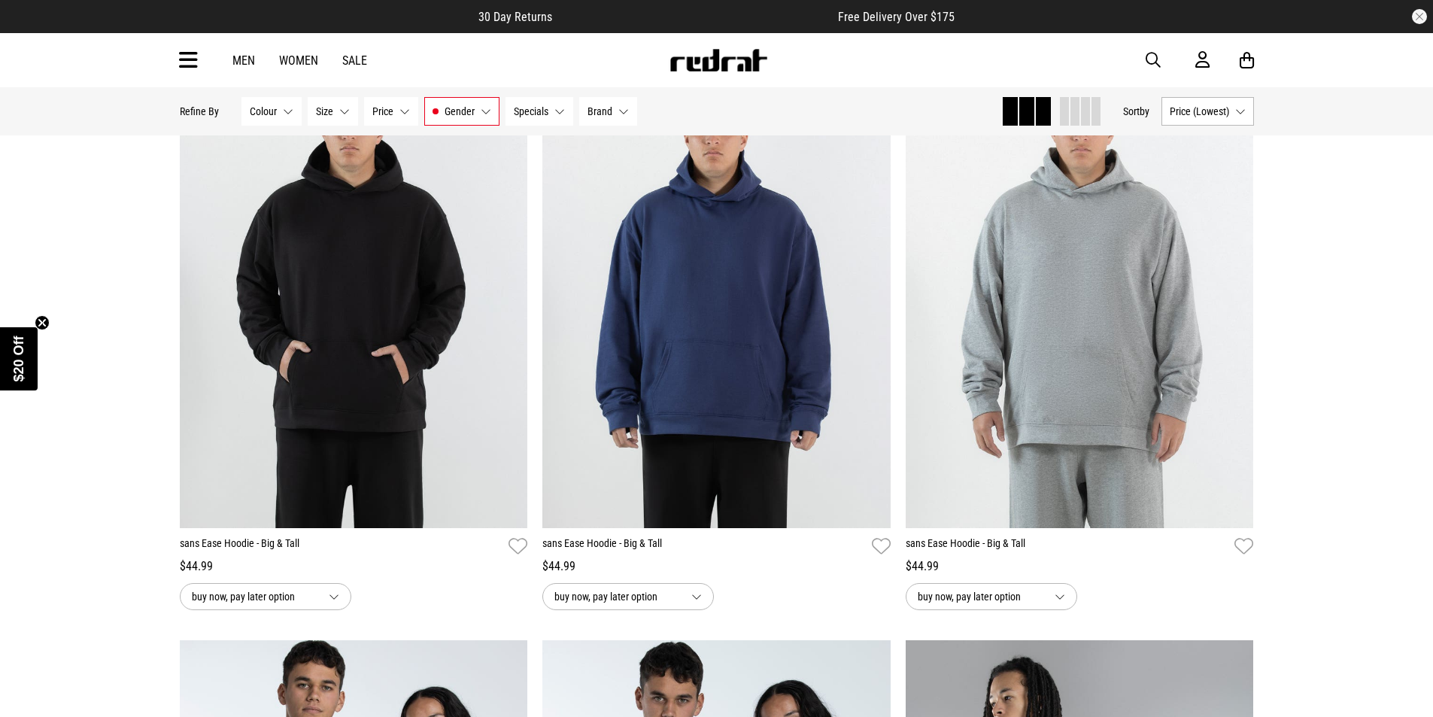
scroll to position [764, 0]
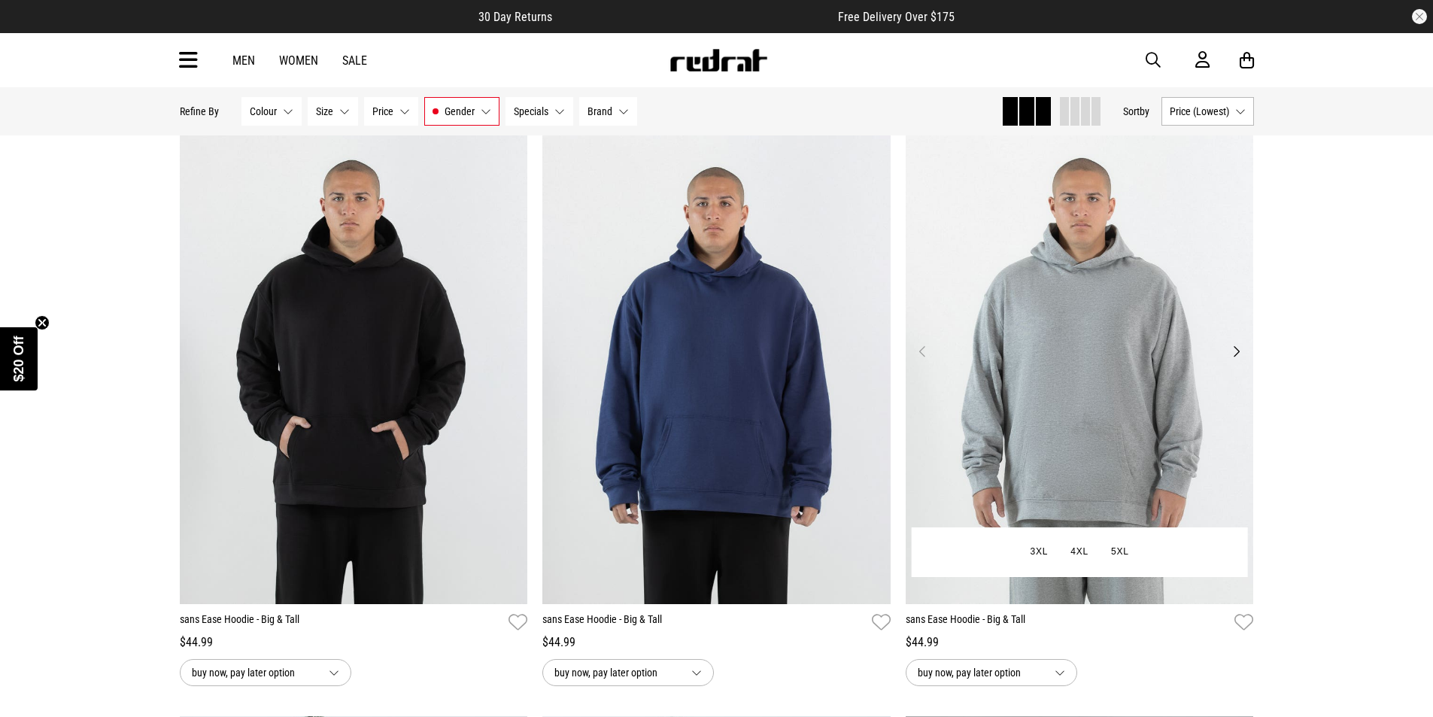
click at [1064, 363] on img at bounding box center [1080, 361] width 348 height 488
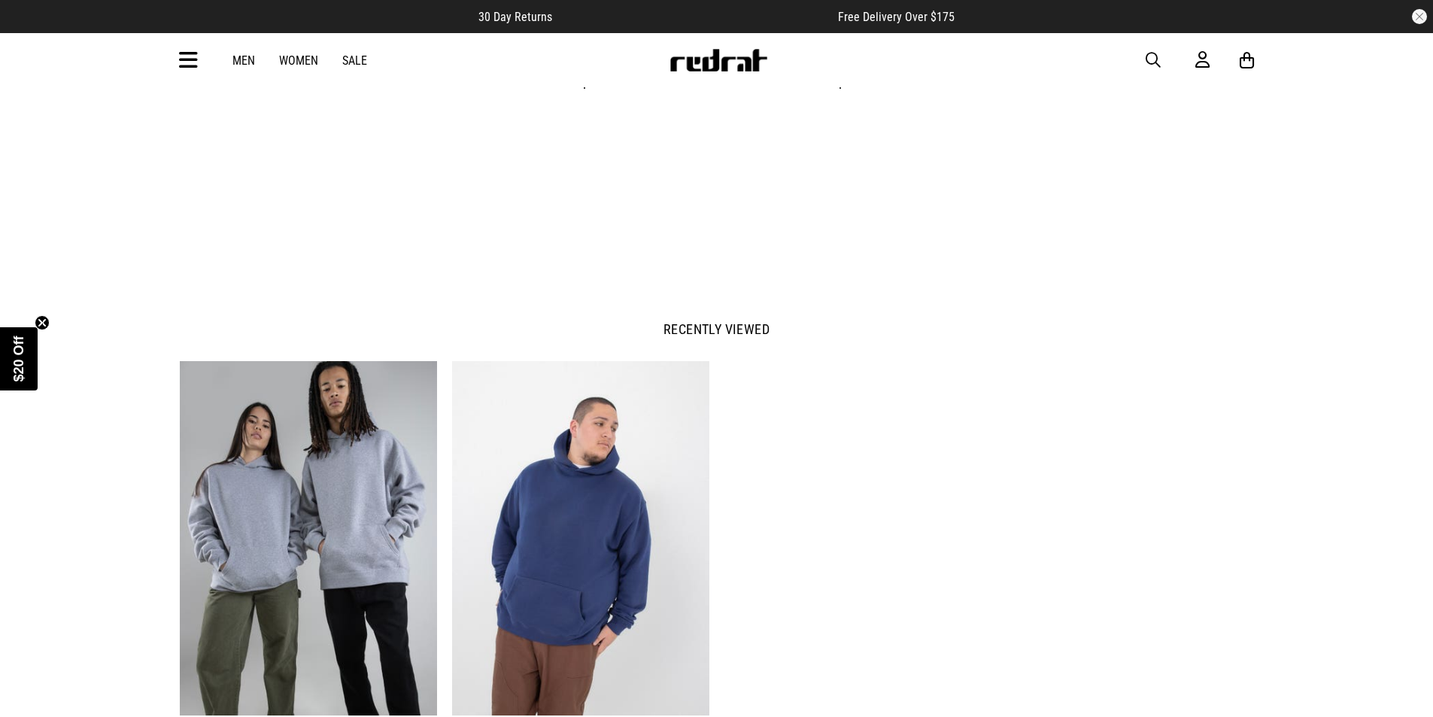
scroll to position [1881, 0]
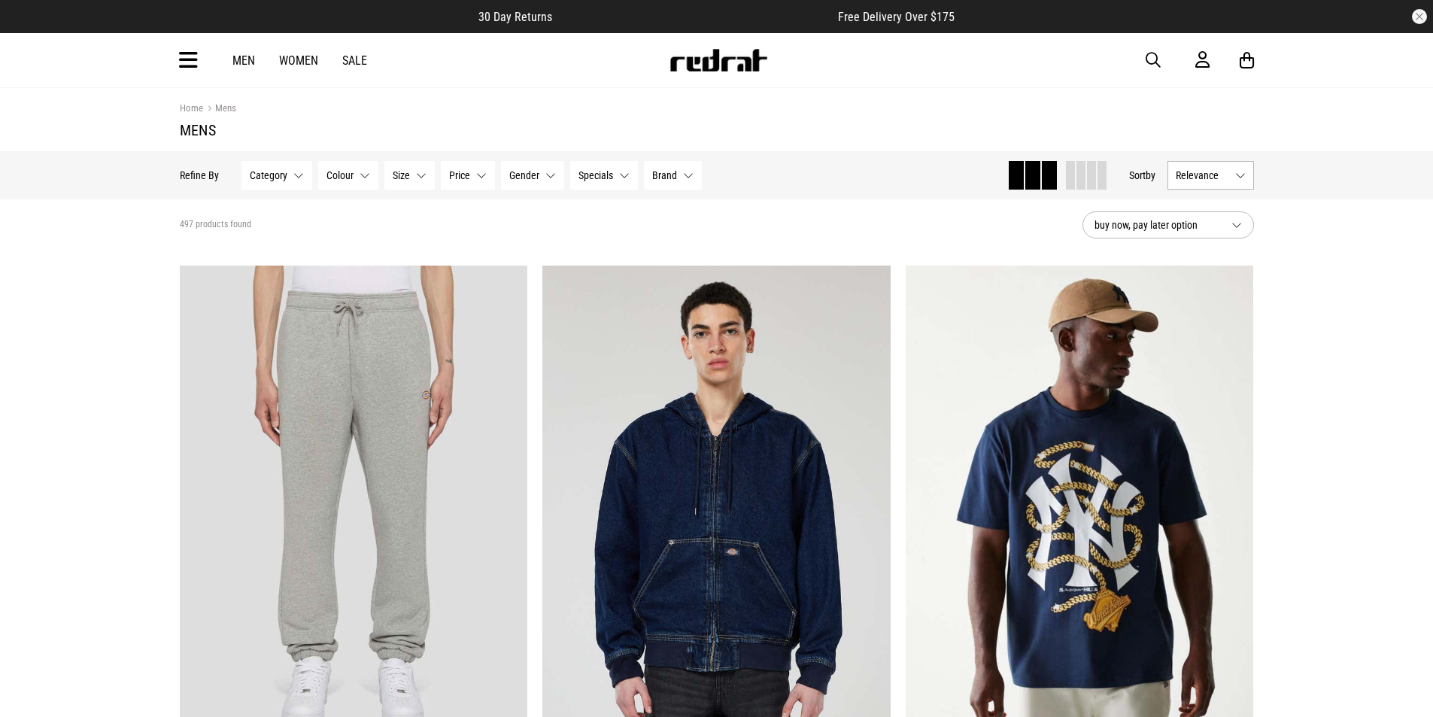
click at [303, 174] on button "Category None selected" at bounding box center [277, 175] width 71 height 29
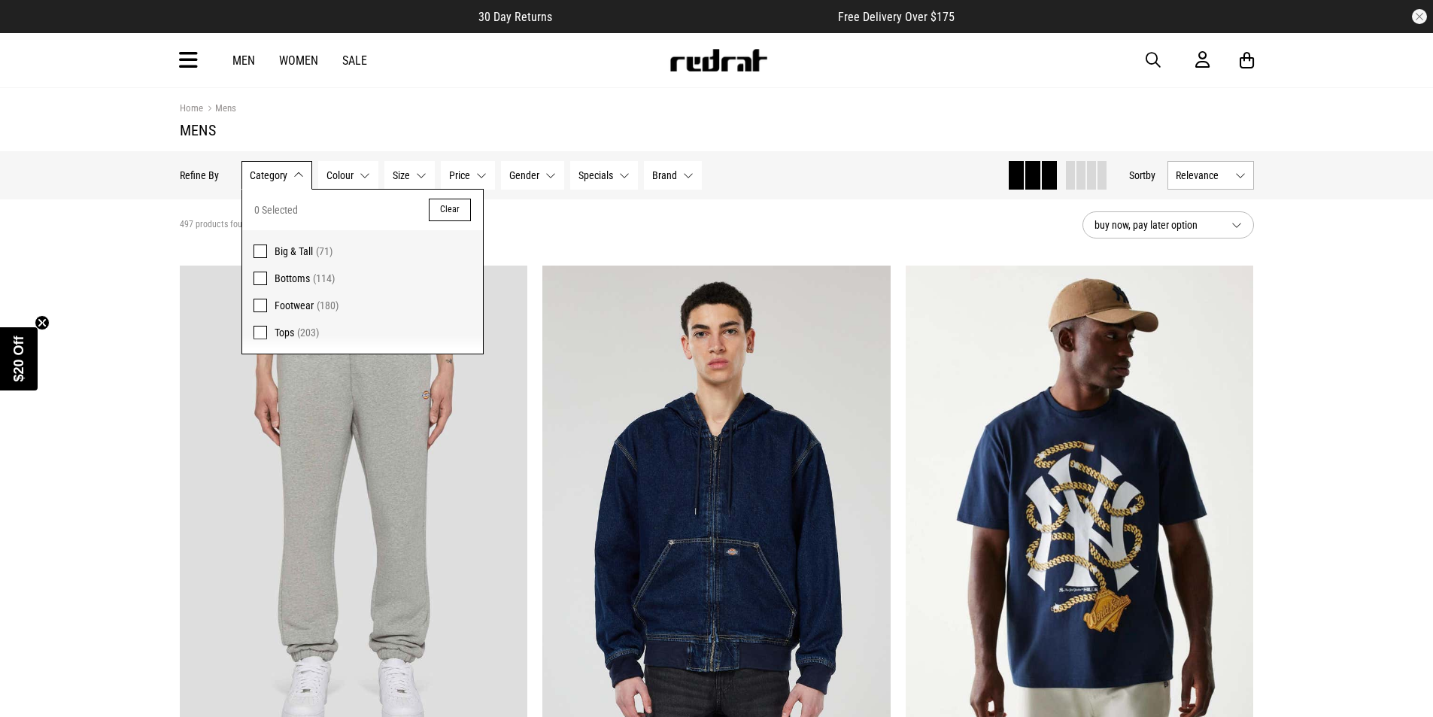
click at [307, 282] on span "Bottoms" at bounding box center [292, 278] width 35 height 12
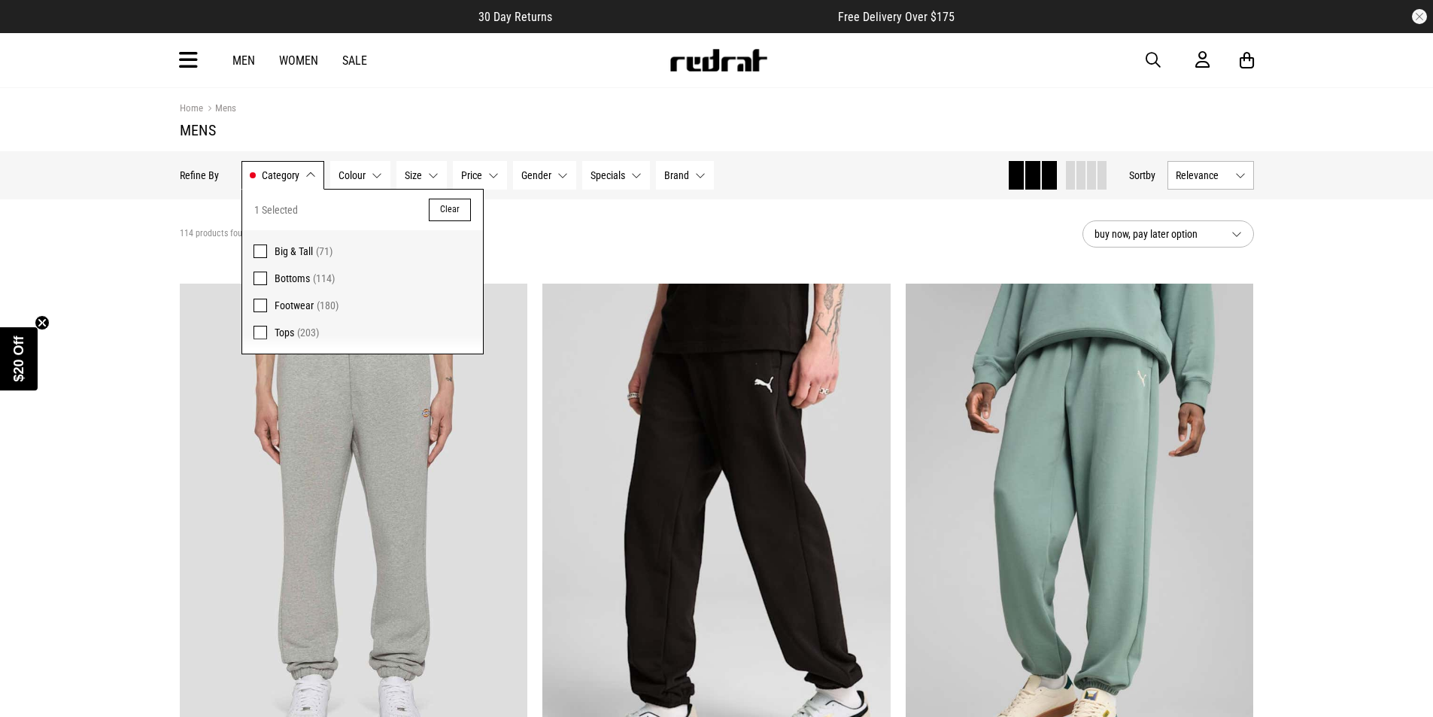
click at [679, 232] on div "114 products found Active Filters Bottoms Clear" at bounding box center [625, 233] width 891 height 45
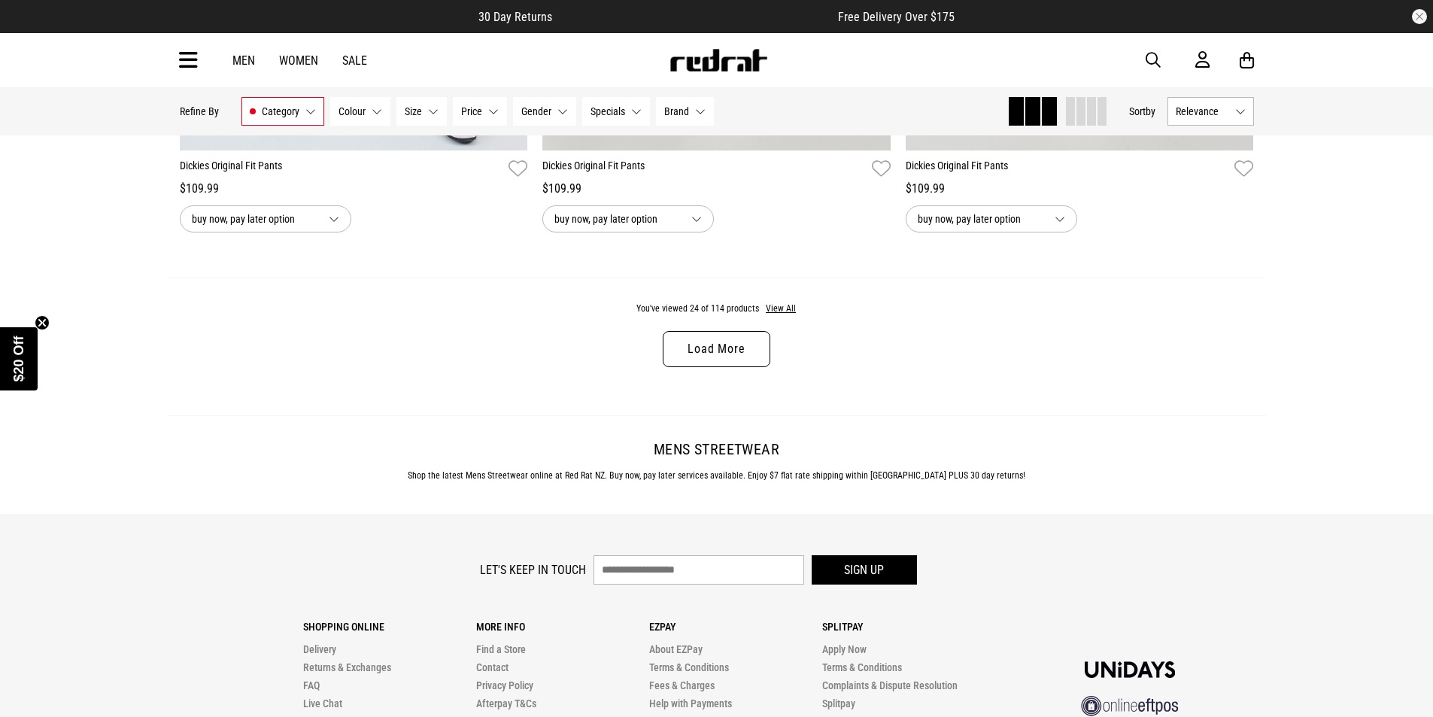
scroll to position [4815, 0]
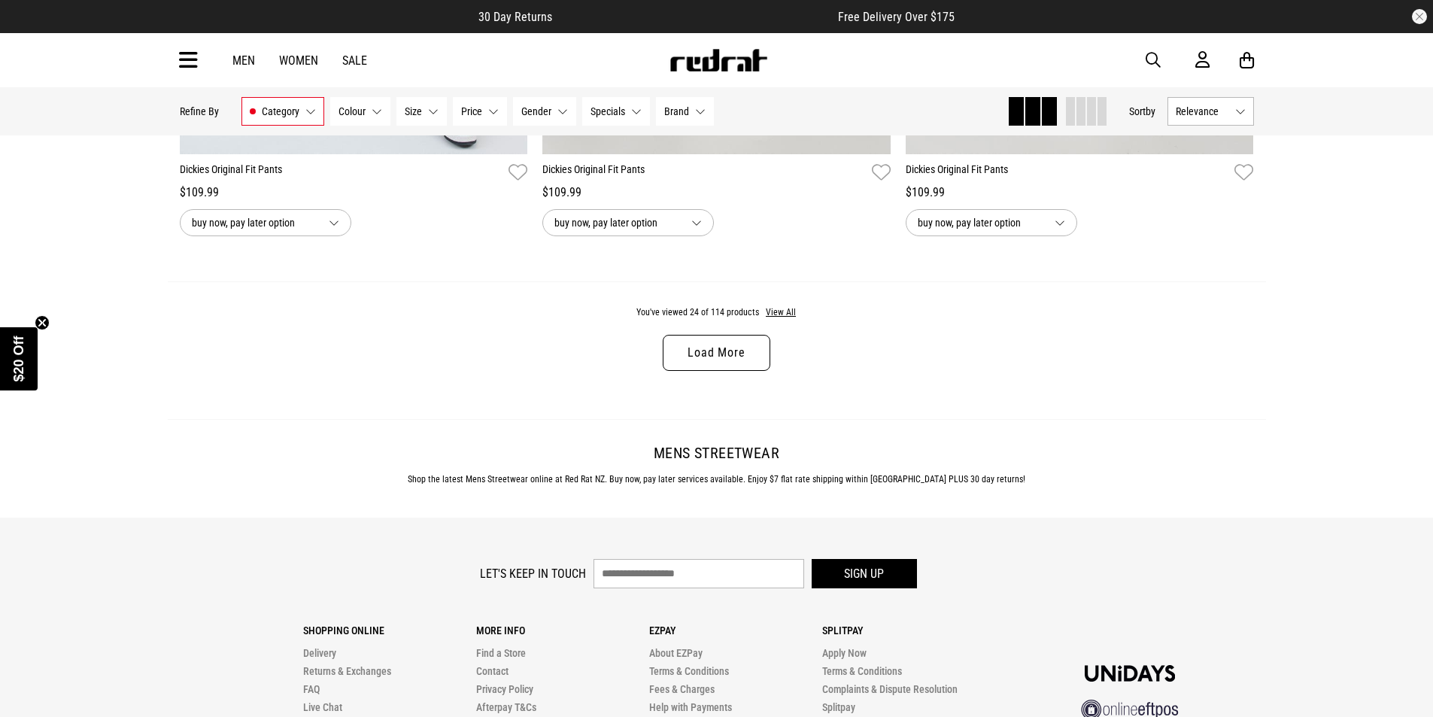
click at [723, 359] on link "Load More" at bounding box center [716, 353] width 107 height 36
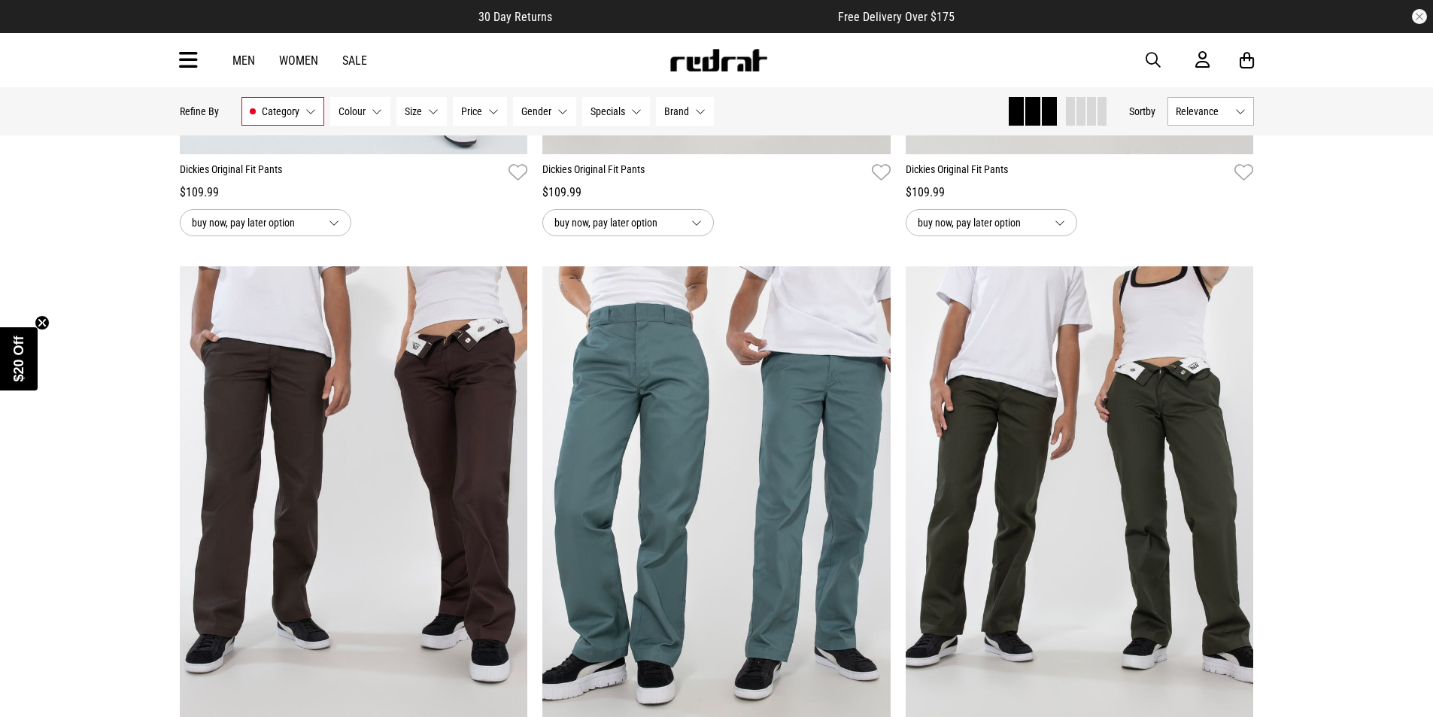
click at [1225, 99] on button "Relevance" at bounding box center [1211, 111] width 87 height 29
click at [1193, 196] on li "Price (Lowest)" at bounding box center [1210, 195] width 85 height 28
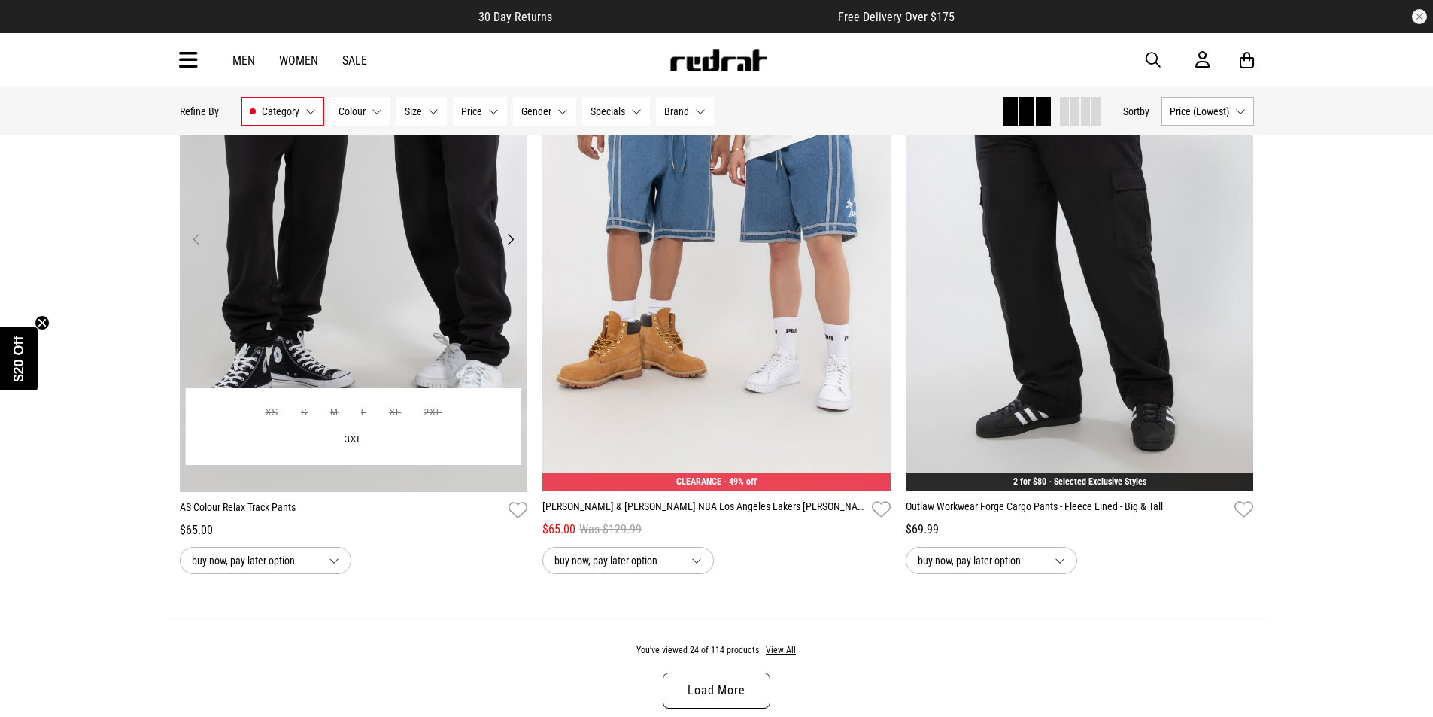
scroll to position [4590, 0]
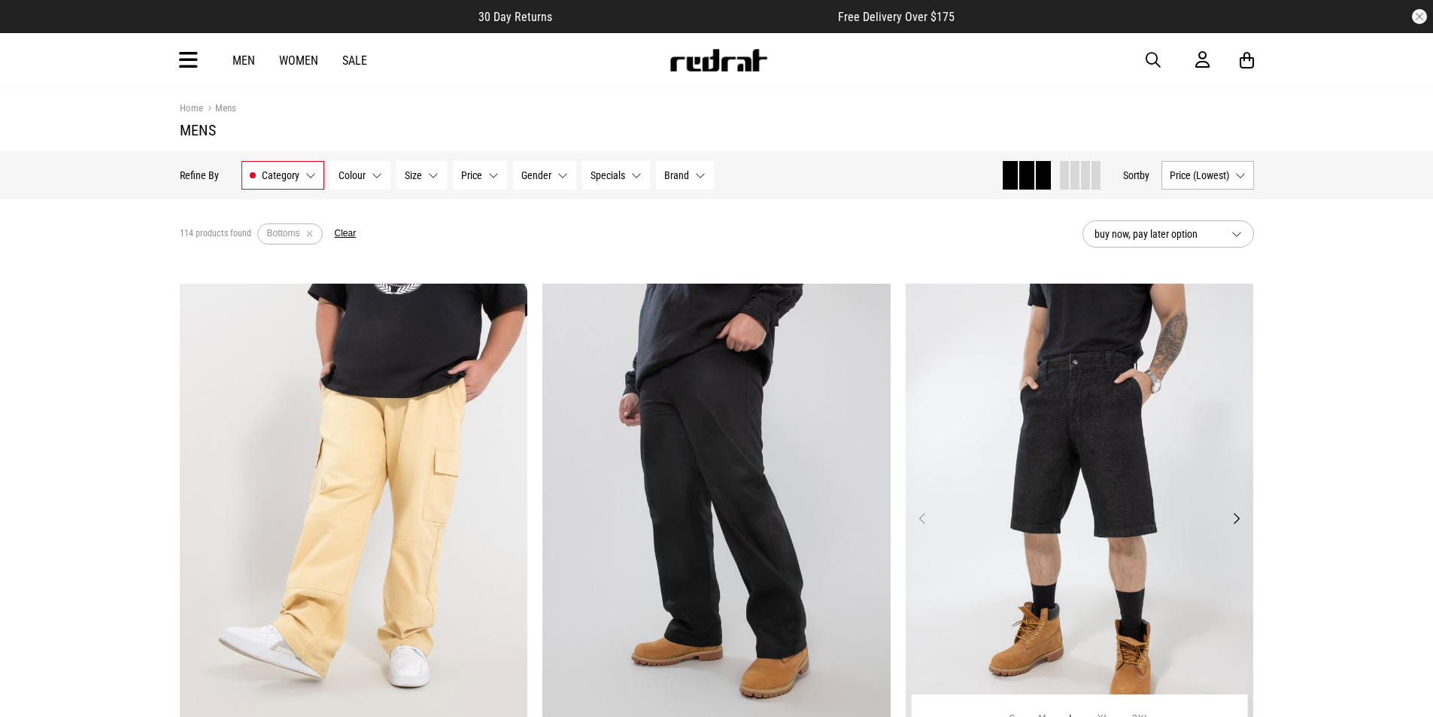
click at [1137, 480] on img at bounding box center [1080, 528] width 348 height 488
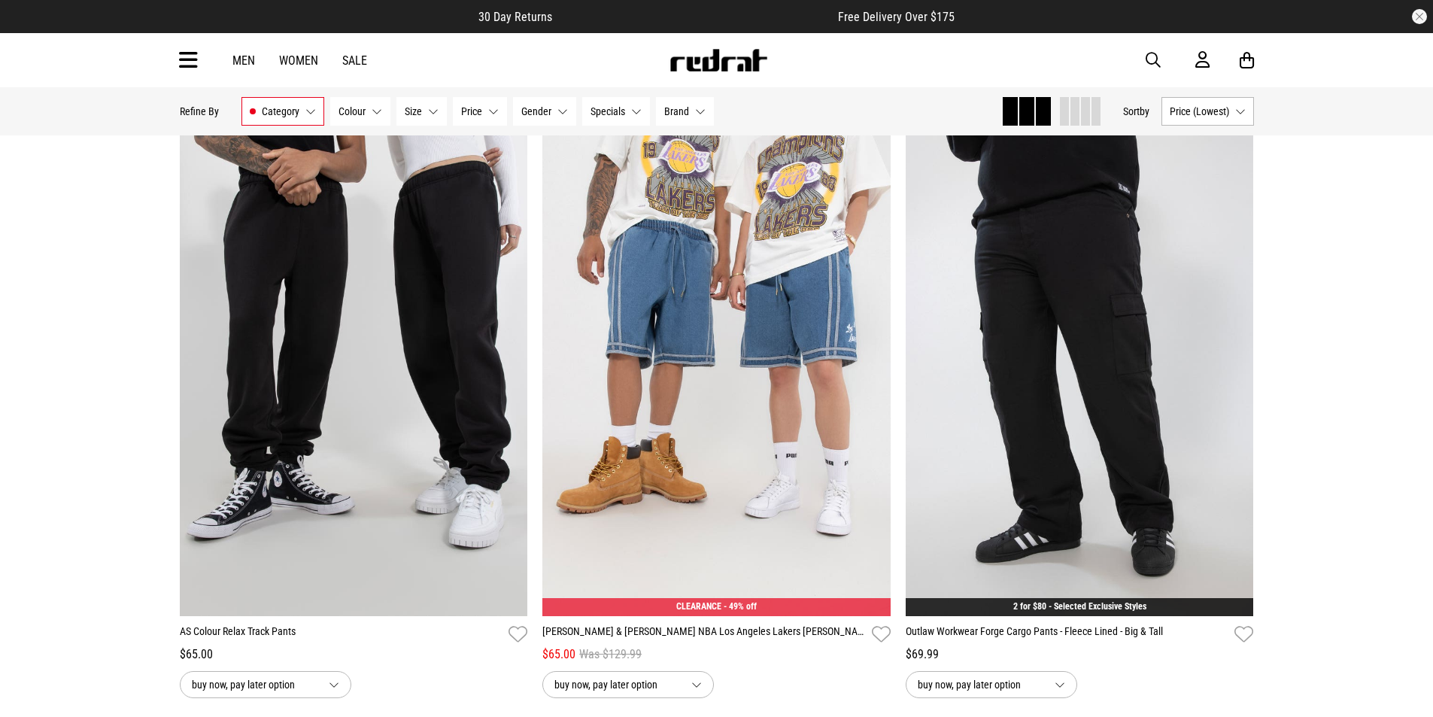
scroll to position [4590, 0]
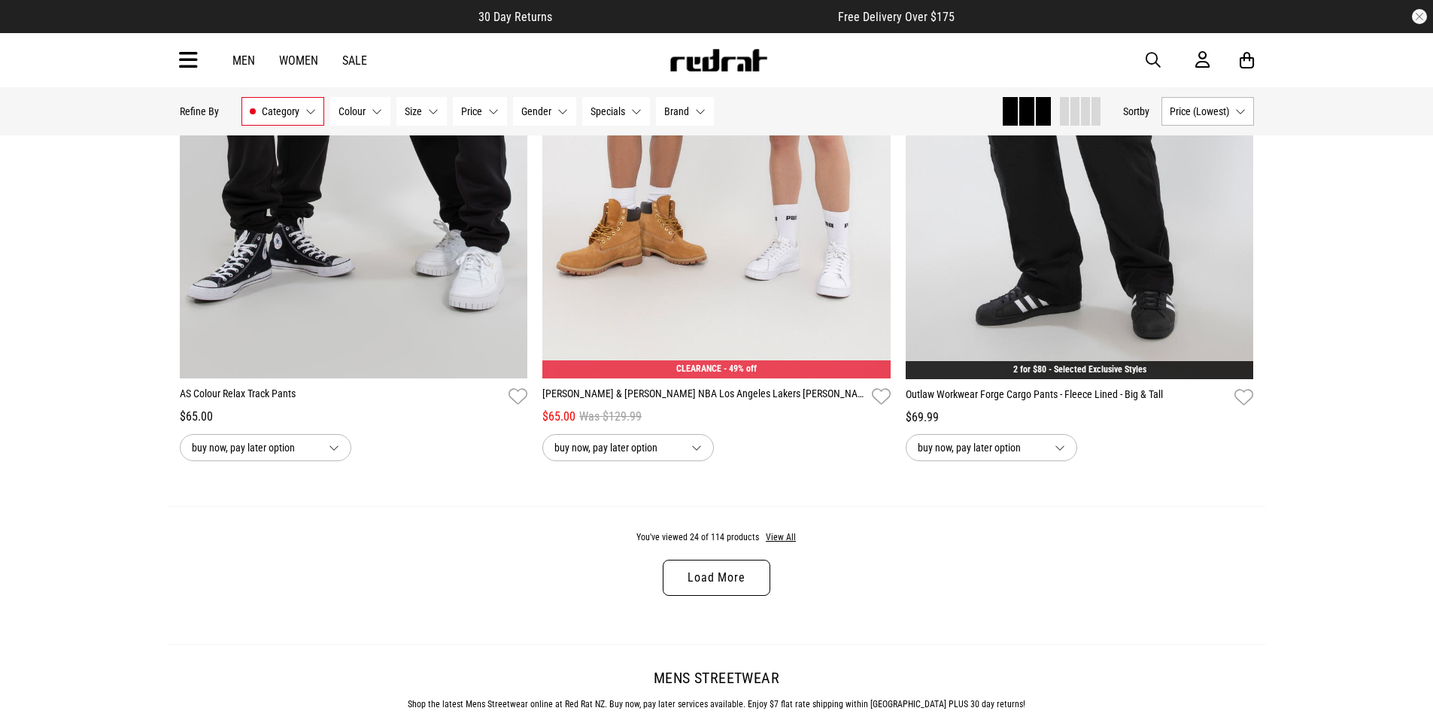
click at [717, 596] on link "Load More" at bounding box center [716, 578] width 107 height 36
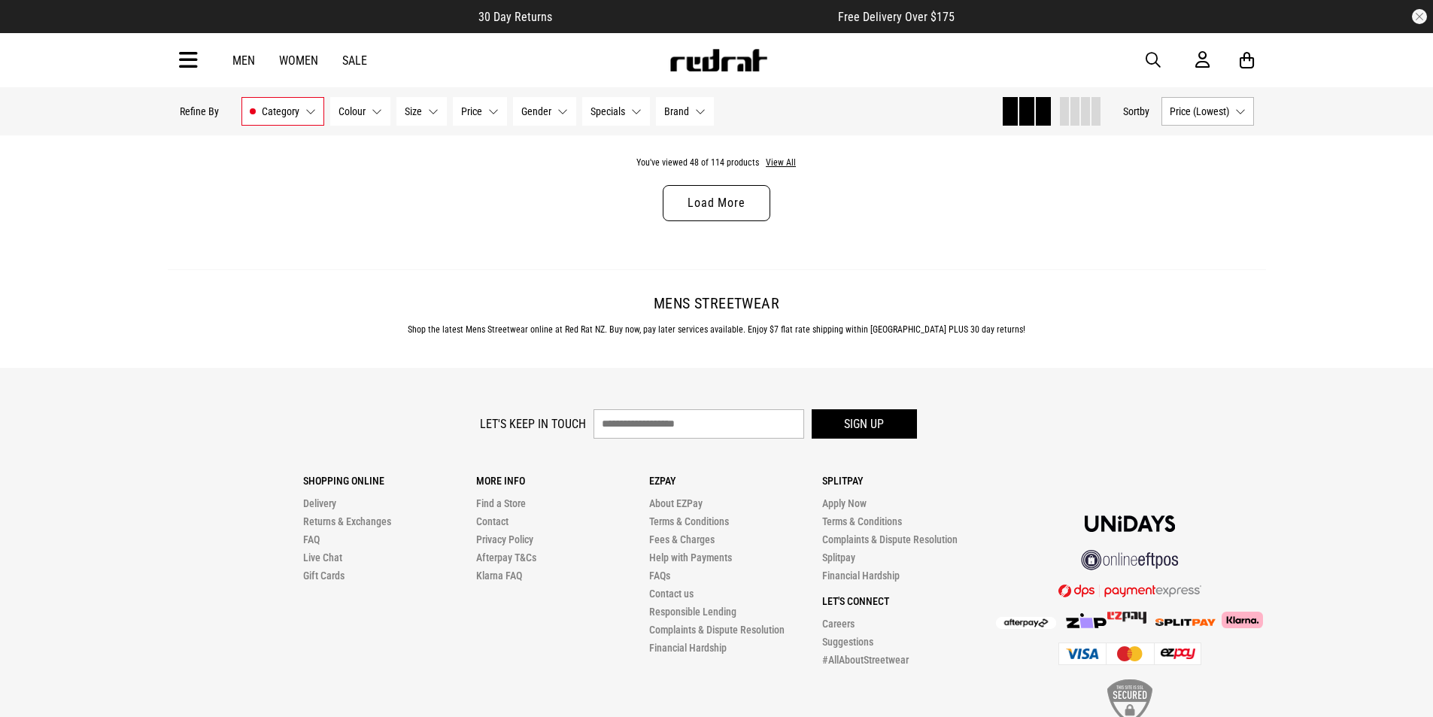
scroll to position [9689, 0]
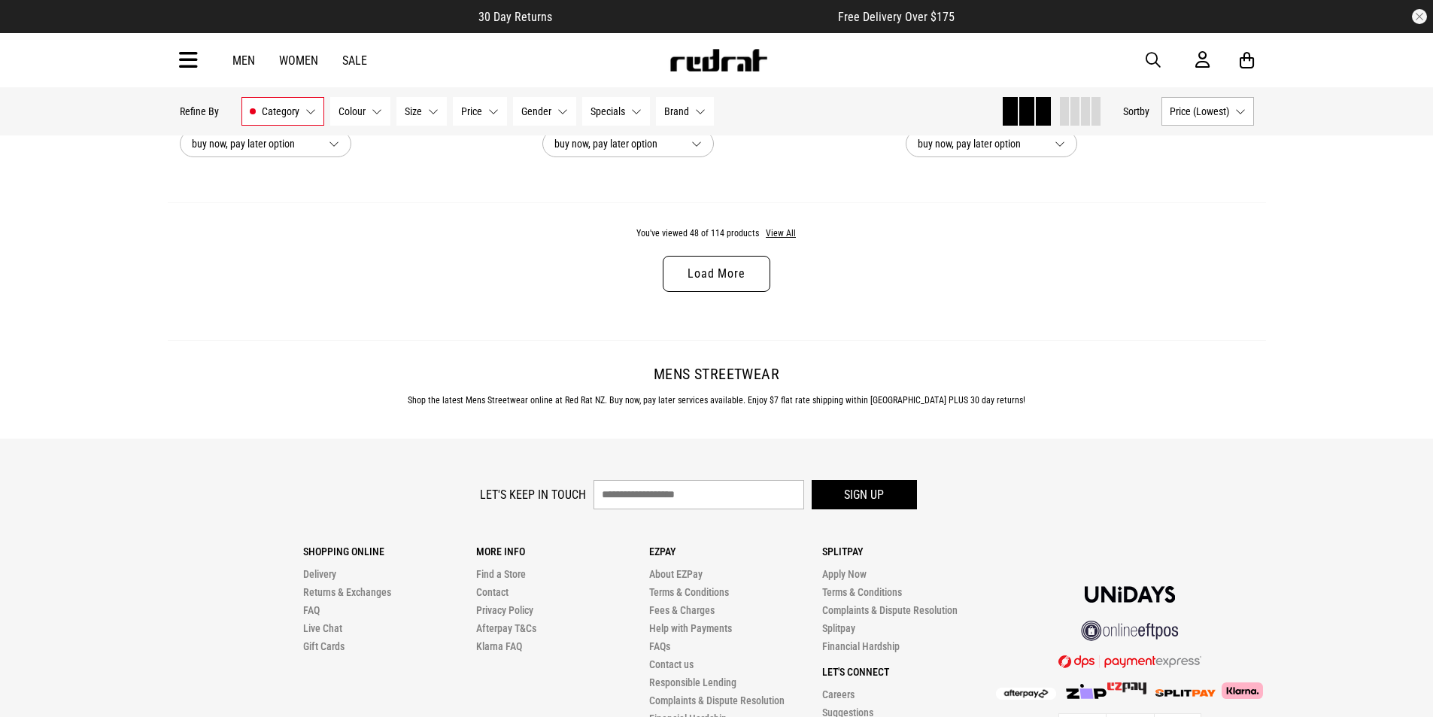
click at [713, 275] on link "Load More" at bounding box center [716, 274] width 107 height 36
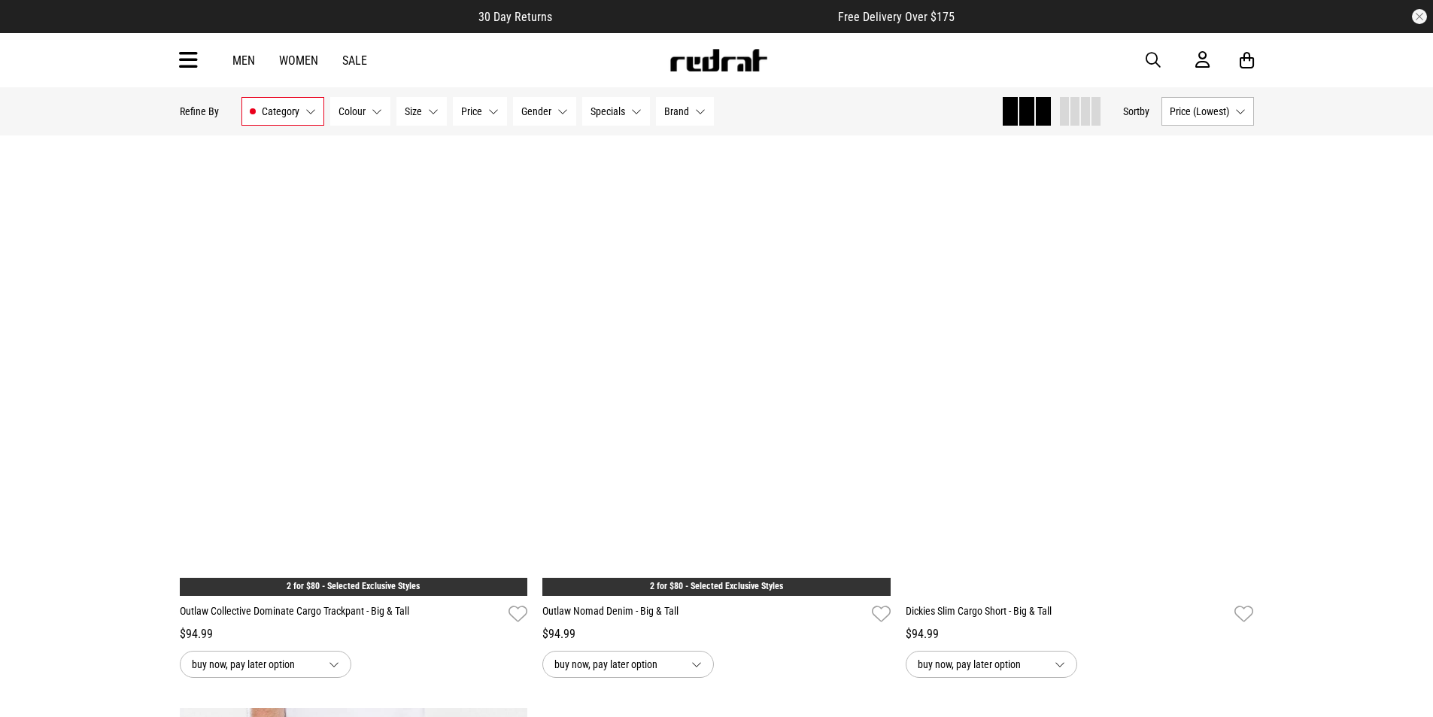
scroll to position [10818, 0]
